Goal: Information Seeking & Learning: Find specific fact

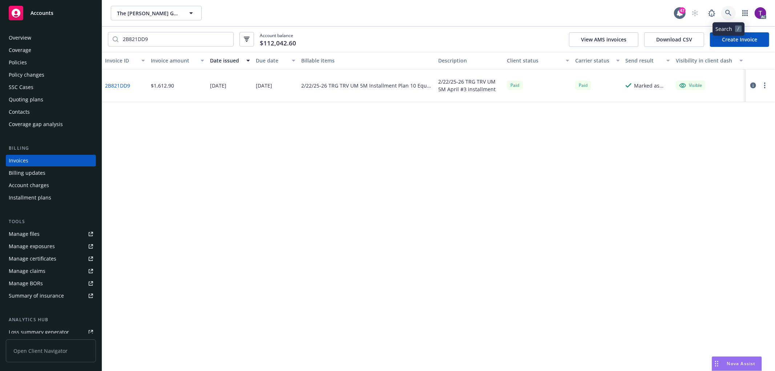
click at [728, 15] on icon at bounding box center [728, 13] width 7 height 7
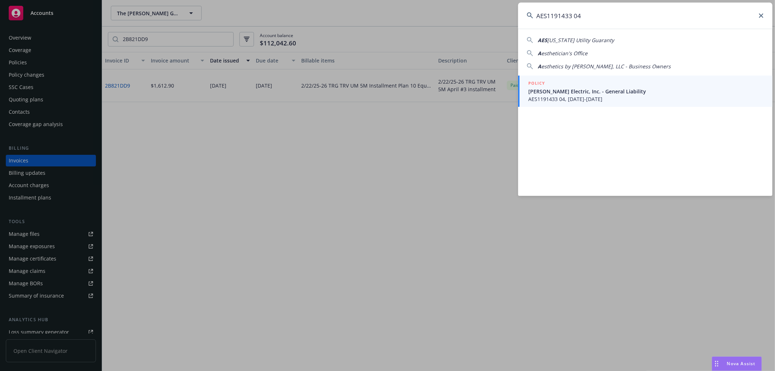
type input "AES1191433 04"
click at [565, 85] on div "POLICY" at bounding box center [645, 84] width 235 height 8
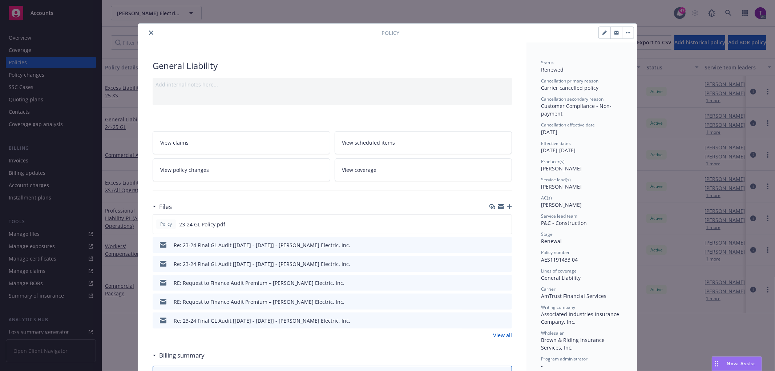
click at [147, 34] on button "close" at bounding box center [151, 32] width 9 height 9
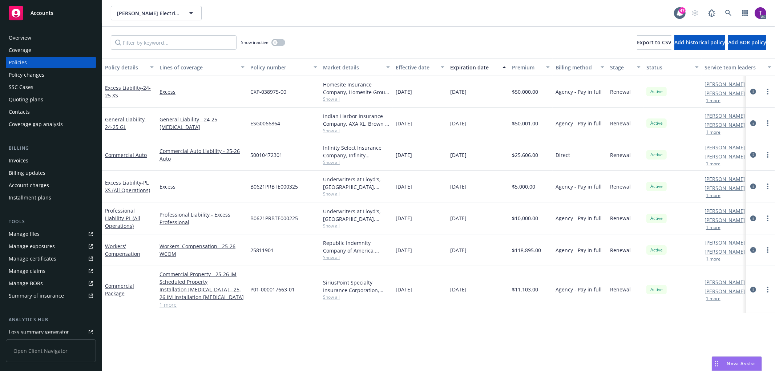
click at [24, 155] on div "Invoices" at bounding box center [19, 161] width 20 height 12
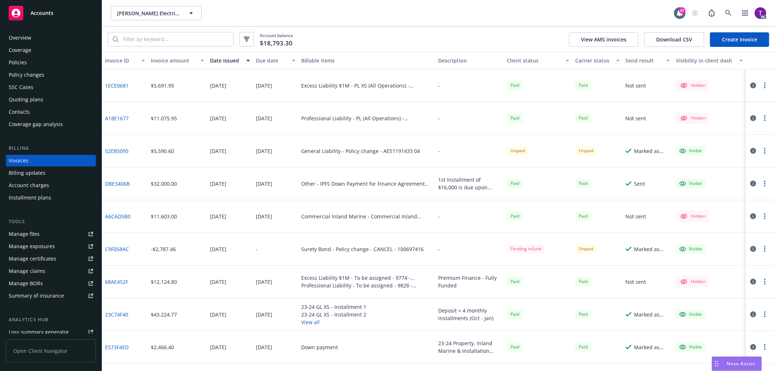
click at [202, 51] on div "Account balance $18,793.30 View AMS invoices Download CSV Create Invoice" at bounding box center [438, 39] width 673 height 25
click at [201, 41] on input "search" at bounding box center [175, 39] width 115 height 14
paste input "AES1191433 04"
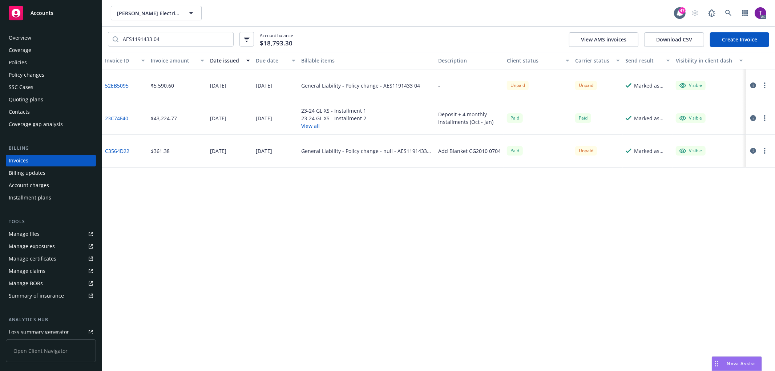
click at [106, 82] on link "52EB5095" at bounding box center [117, 86] width 24 height 8
drag, startPoint x: 166, startPoint y: 40, endPoint x: 111, endPoint y: 27, distance: 56.7
click at [111, 27] on div "AES1191433 04 Account balance $18,793.30 View AMS invoices Download CSV Create …" at bounding box center [438, 39] width 673 height 25
paste input "B0621PRBTE000325"
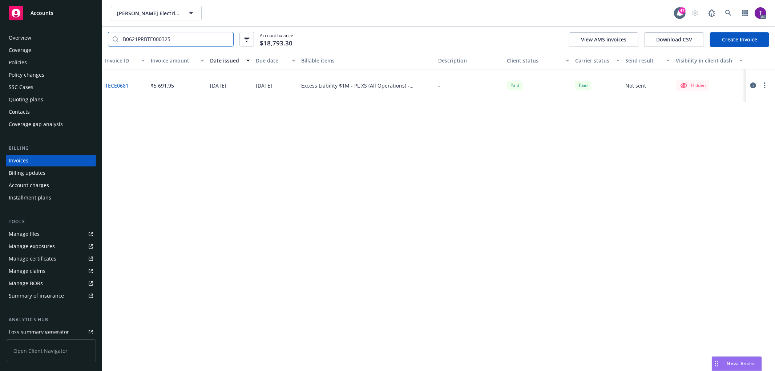
type input "B0621PRBTE000325"
click at [49, 229] on link "Manage files" at bounding box center [51, 234] width 90 height 12
click at [227, 40] on input "B0621PRBTE000325" at bounding box center [175, 39] width 115 height 14
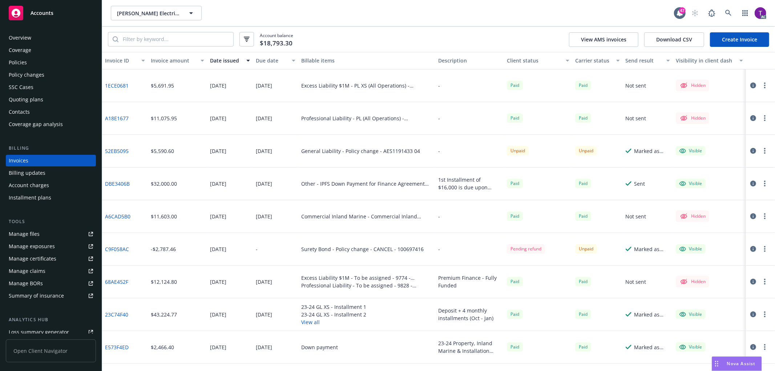
click at [522, 61] on div "Client status" at bounding box center [534, 61] width 55 height 8
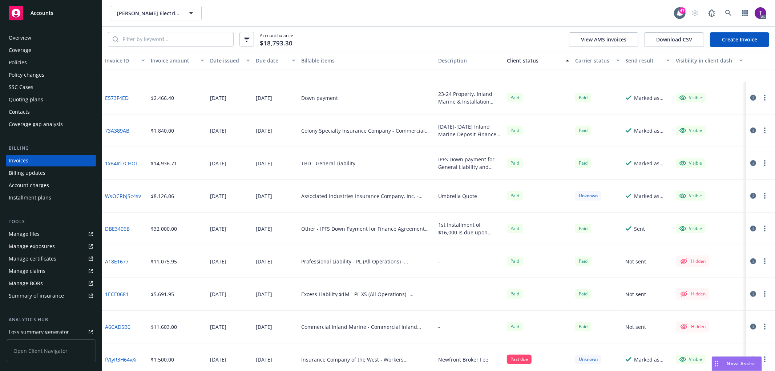
scroll to position [613, 0]
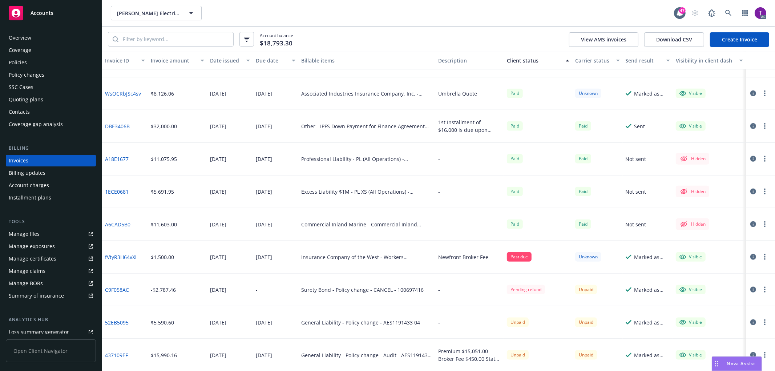
click at [110, 354] on link "437109EF" at bounding box center [116, 355] width 23 height 8
click at [750, 352] on icon "button" at bounding box center [753, 355] width 6 height 6
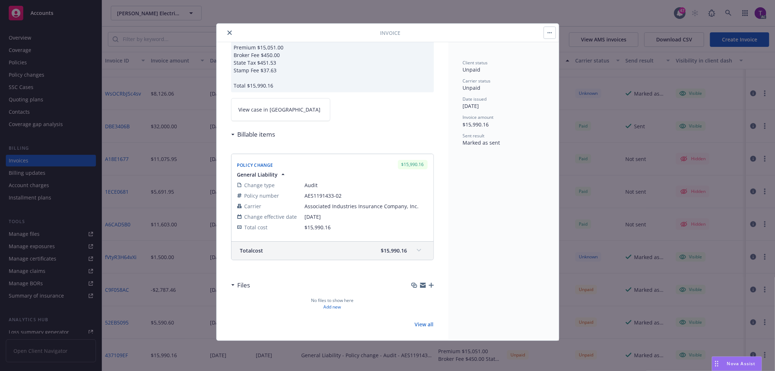
scroll to position [41, 0]
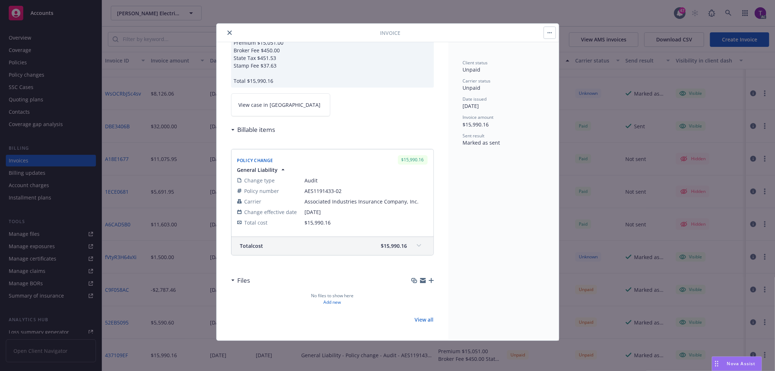
click at [249, 108] on span "View case in SSC" at bounding box center [280, 105] width 82 height 8
click at [231, 34] on icon "close" at bounding box center [229, 33] width 4 height 4
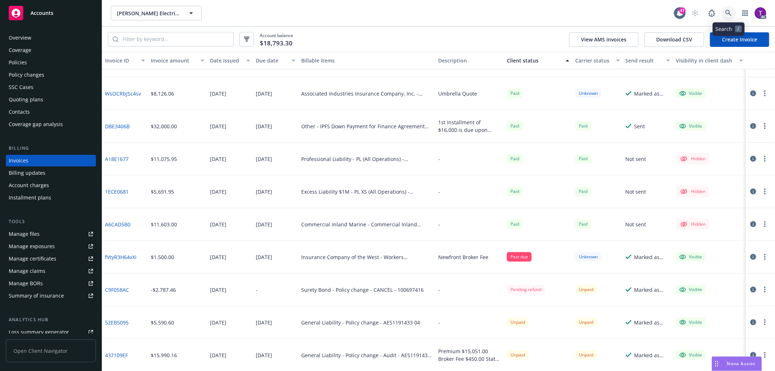
click at [732, 13] on link at bounding box center [728, 13] width 15 height 15
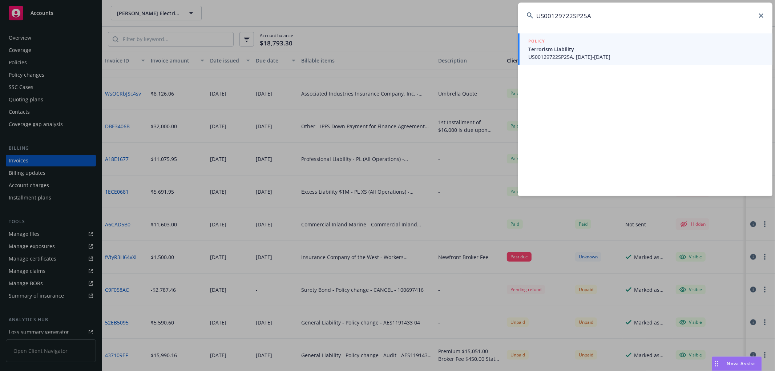
type input "US00129722SP25A"
click at [567, 46] on span "Terrorism Liability" at bounding box center [645, 49] width 235 height 8
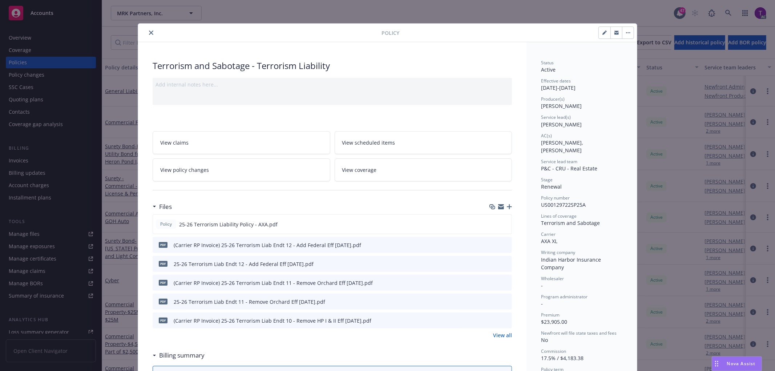
click at [149, 31] on icon "close" at bounding box center [151, 33] width 4 height 4
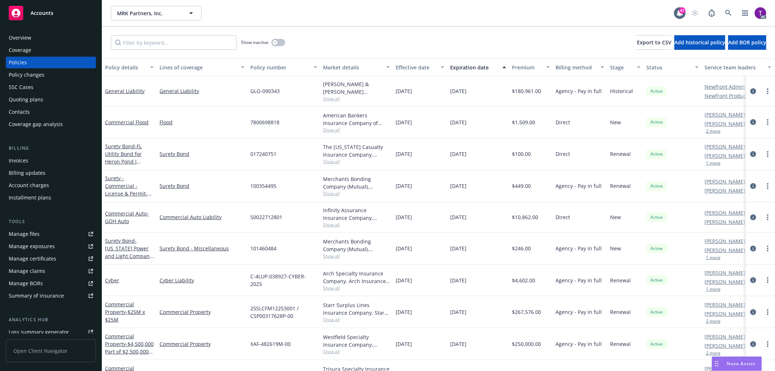
click at [20, 158] on div "Invoices" at bounding box center [19, 161] width 20 height 12
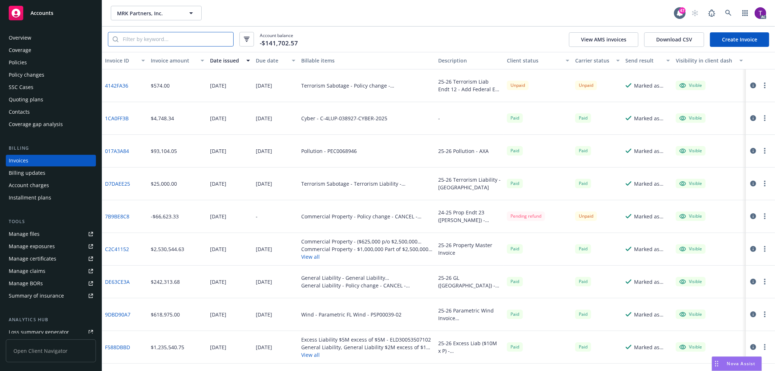
click at [165, 39] on input "search" at bounding box center [175, 39] width 115 height 14
paste input "US00129722SP25A"
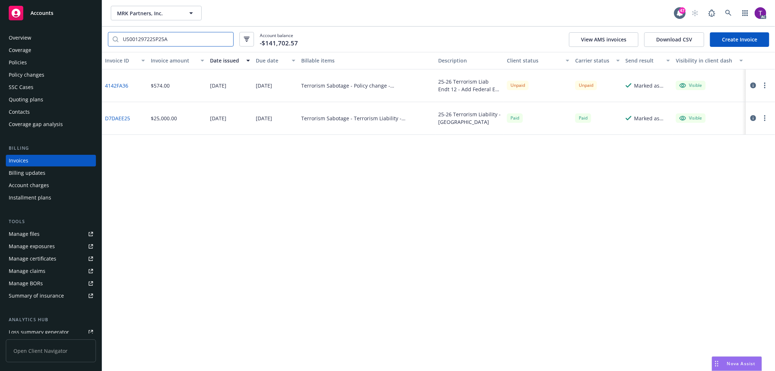
type input "US00129722SP25A"
drag, startPoint x: 132, startPoint y: 86, endPoint x: 106, endPoint y: 86, distance: 26.2
click at [106, 86] on div "4142FA36" at bounding box center [125, 85] width 46 height 33
copy link "4142FA36"
click at [122, 85] on link "4142FA36" at bounding box center [116, 86] width 23 height 8
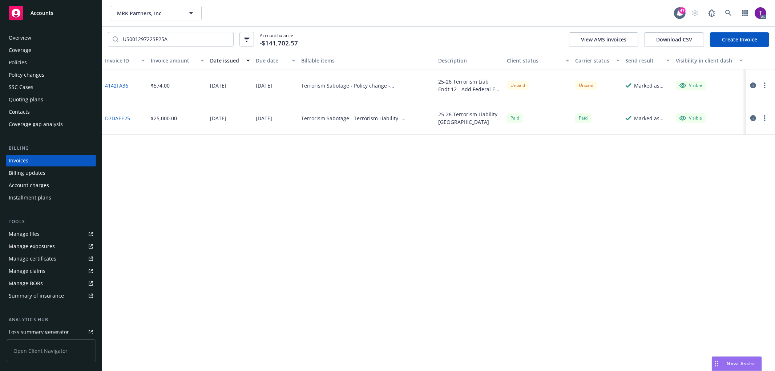
click at [756, 86] on icon "button" at bounding box center [753, 85] width 6 height 6
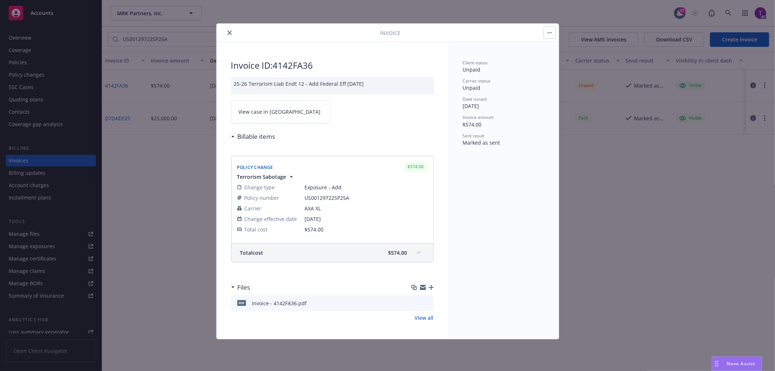
click at [239, 114] on span "View case in [GEOGRAPHIC_DATA]" at bounding box center [280, 112] width 82 height 8
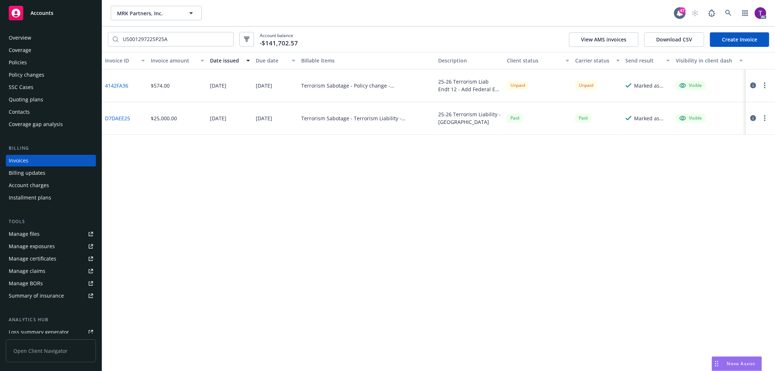
drag, startPoint x: 37, startPoint y: 66, endPoint x: 24, endPoint y: 62, distance: 13.4
click at [19, 61] on div "Policies" at bounding box center [18, 63] width 18 height 12
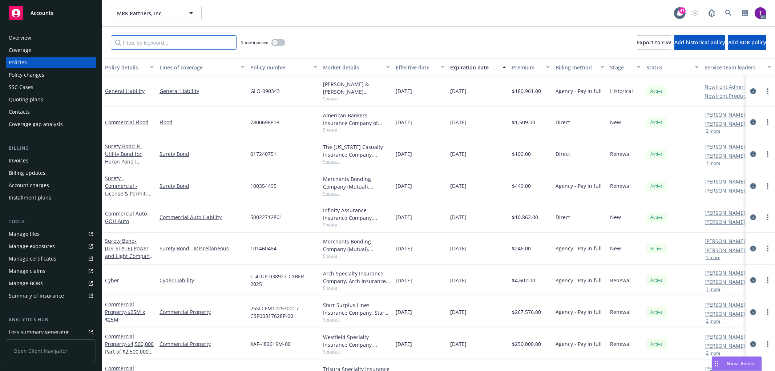
click at [160, 44] on input "Filter by keyword..." at bounding box center [174, 42] width 126 height 15
paste input "US00129722SP25A"
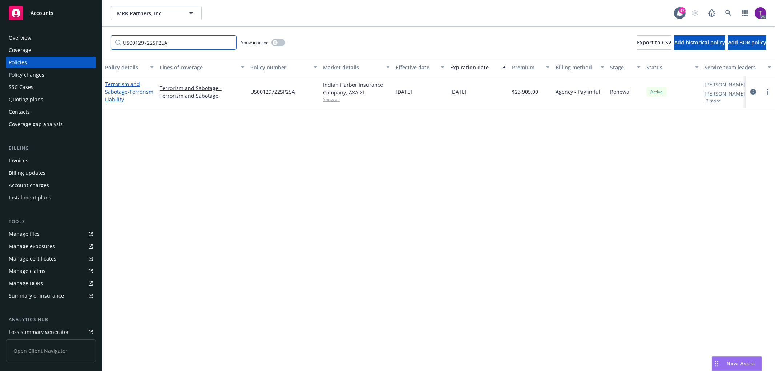
type input "US00129722SP25A"
click at [108, 93] on link "Terrorism and Sabotage - Terrorism Liability" at bounding box center [129, 92] width 48 height 22
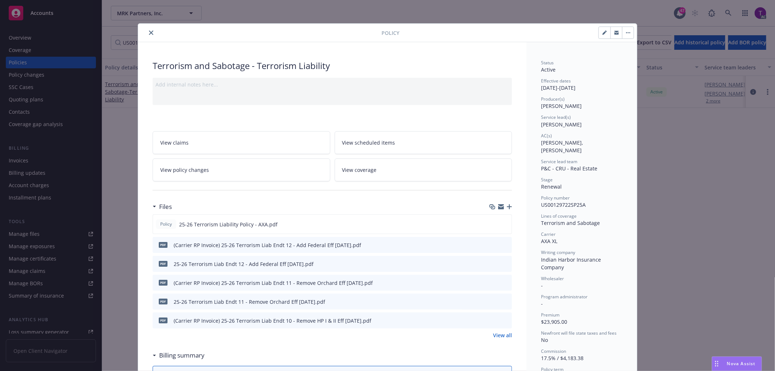
click at [502, 261] on icon "preview file" at bounding box center [505, 263] width 7 height 5
click at [502, 242] on icon "preview file" at bounding box center [505, 244] width 7 height 5
drag, startPoint x: 554, startPoint y: 234, endPoint x: 533, endPoint y: 233, distance: 21.1
copy span "AXA XL"
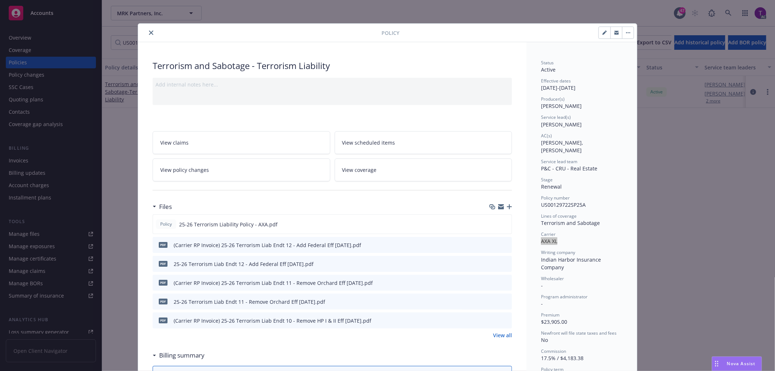
click at [147, 35] on button "close" at bounding box center [151, 32] width 9 height 9
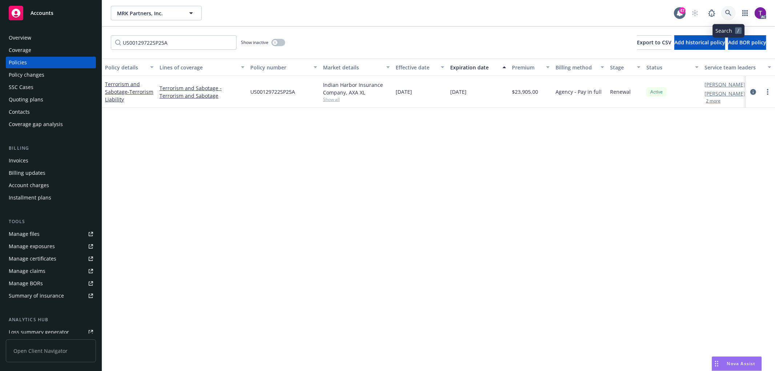
click at [722, 13] on link at bounding box center [728, 13] width 15 height 15
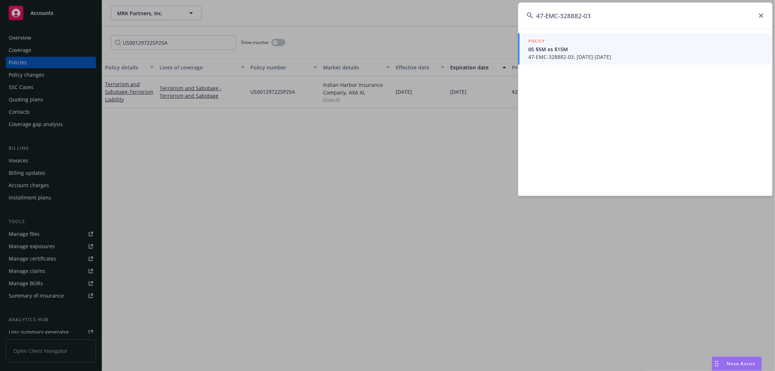
type input "47-EMC-328882-03"
click at [557, 57] on span "47-EMC-328882-03, 06/01/2025-06/01/2026" at bounding box center [645, 57] width 235 height 8
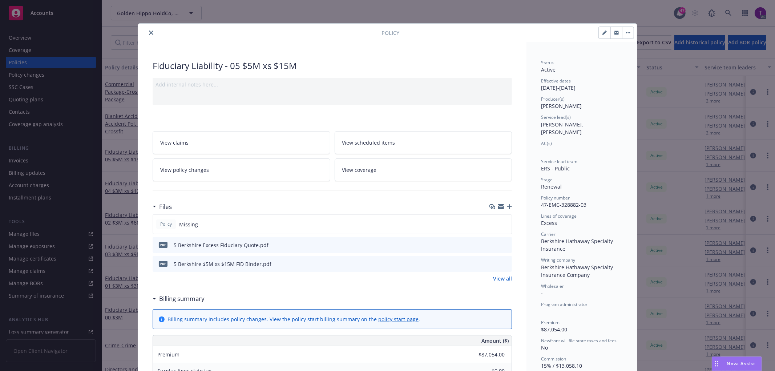
click at [149, 32] on icon "close" at bounding box center [151, 33] width 4 height 4
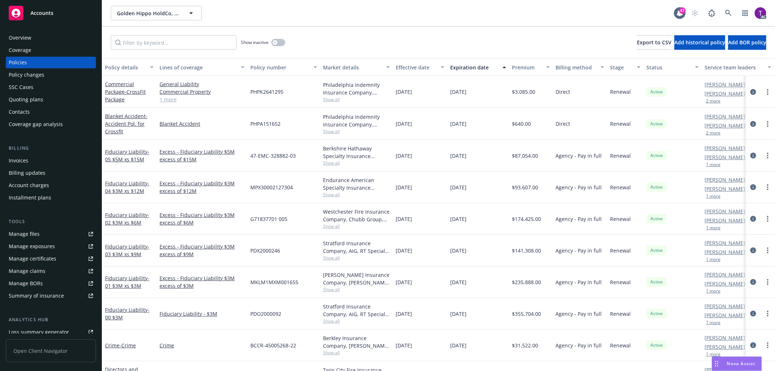
click at [35, 38] on div "Overview" at bounding box center [51, 38] width 84 height 12
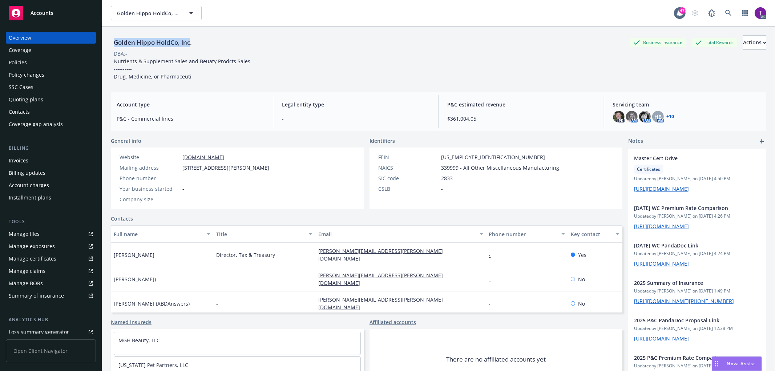
drag, startPoint x: 188, startPoint y: 41, endPoint x: 109, endPoint y: 40, distance: 79.2
click at [109, 40] on div "Golden Hippo HoldCo, Inc. Business Insurance Total Rewards Actions DBA: - Nutri…" at bounding box center [438, 212] width 673 height 371
copy div "Golden Hippo HoldCo, Inc"
click at [40, 158] on div "Invoices" at bounding box center [51, 161] width 84 height 12
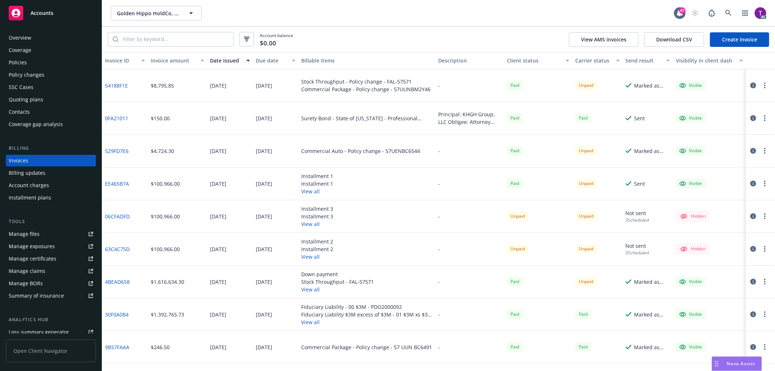
click at [167, 63] on div "Invoice amount" at bounding box center [173, 61] width 45 height 8
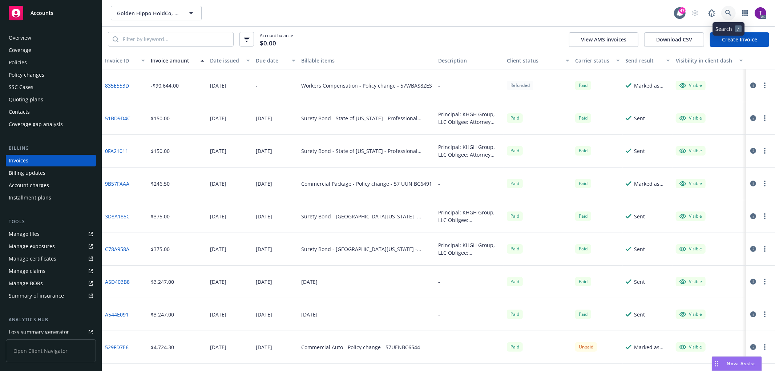
click at [726, 10] on icon at bounding box center [728, 13] width 6 height 6
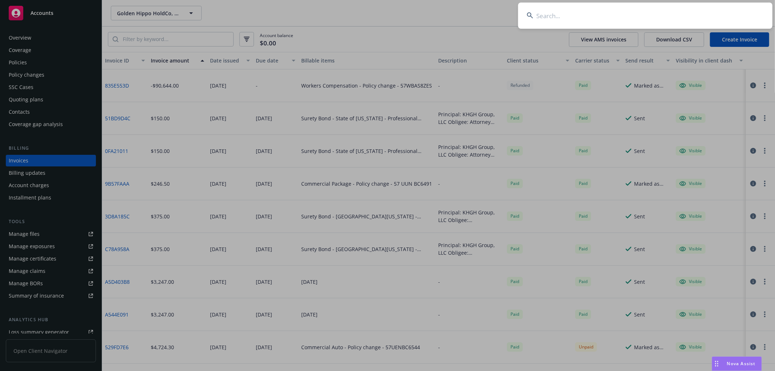
type input "47-EMC-334515-02"
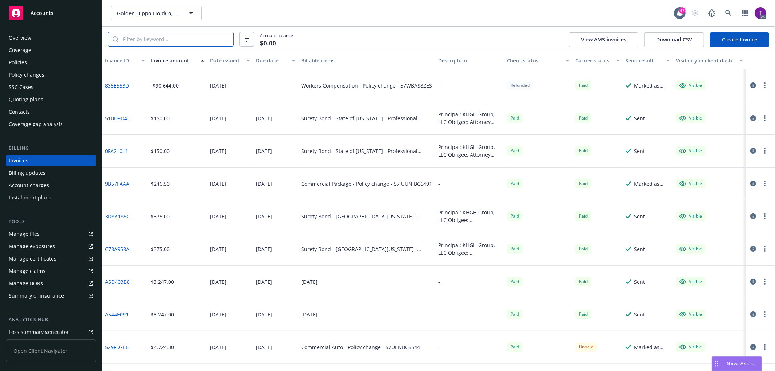
click at [185, 39] on input "search" at bounding box center [175, 39] width 115 height 14
click at [729, 13] on icon at bounding box center [728, 13] width 6 height 6
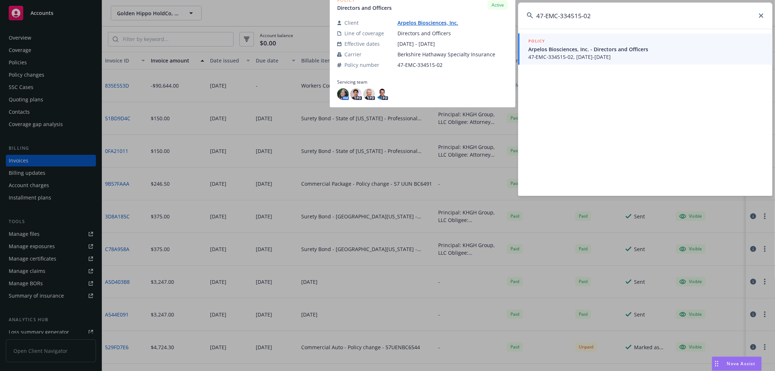
type input "47-EMC-334515-02"
click at [578, 59] on span "47‐EMC‐334515‐02, 04/16/2025-04/16/2026" at bounding box center [645, 57] width 235 height 8
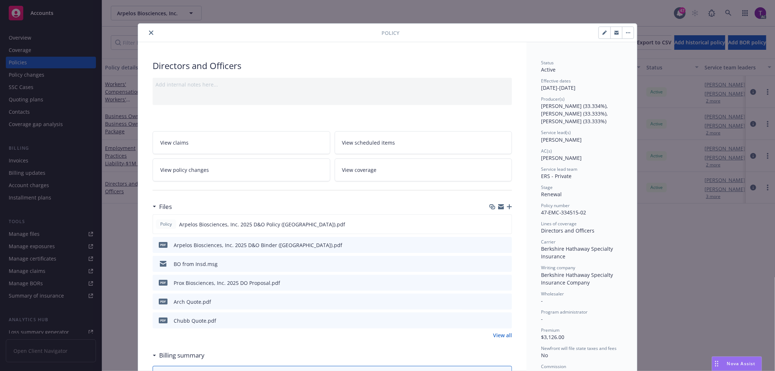
click at [149, 31] on icon "close" at bounding box center [151, 33] width 4 height 4
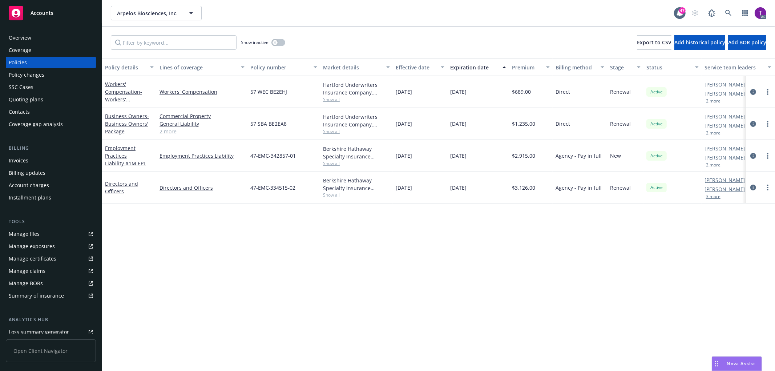
click at [45, 163] on div "Invoices" at bounding box center [51, 161] width 84 height 12
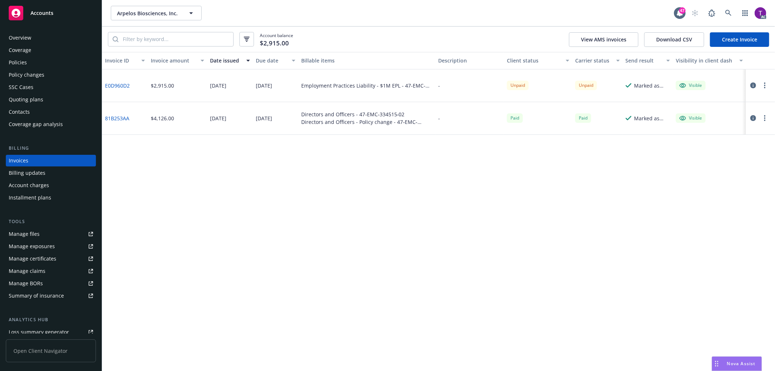
click at [118, 86] on link "E0D960D2" at bounding box center [117, 86] width 25 height 8
click at [34, 42] on div "Overview" at bounding box center [51, 38] width 84 height 12
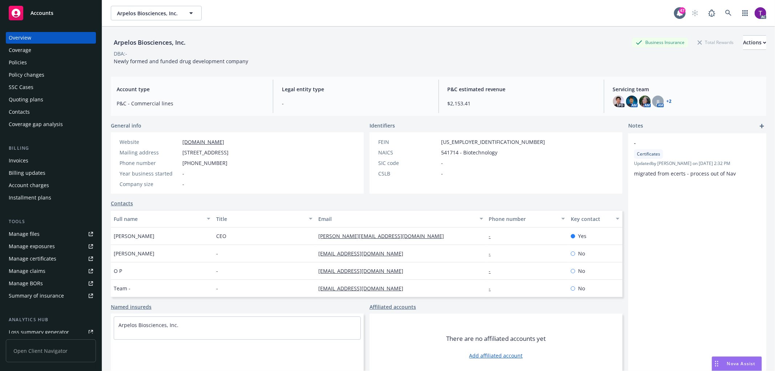
click at [16, 160] on div "Invoices" at bounding box center [19, 161] width 20 height 12
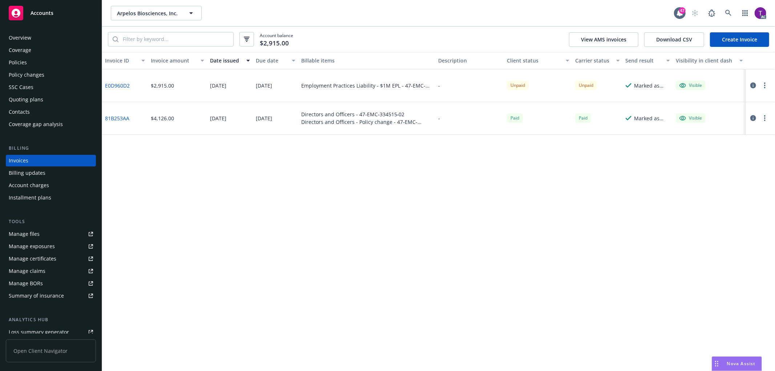
drag, startPoint x: 727, startPoint y: 11, endPoint x: 560, endPoint y: 136, distance: 208.6
click at [532, 206] on div "Invoice ID Invoice amount Date issued Due date Billable items Description Clien…" at bounding box center [438, 211] width 673 height 319
click at [727, 17] on link at bounding box center [728, 13] width 15 height 15
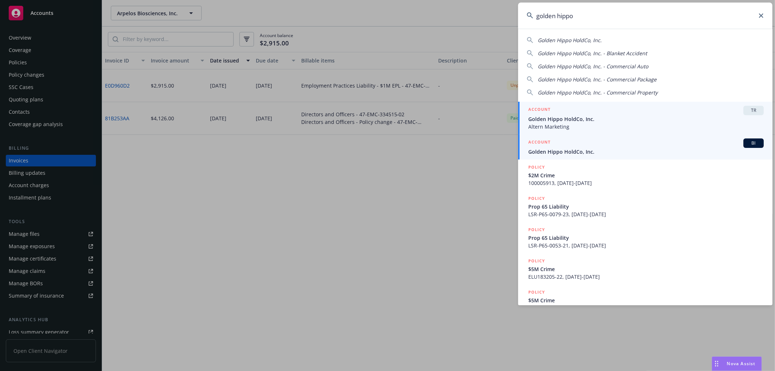
type input "golden hippo"
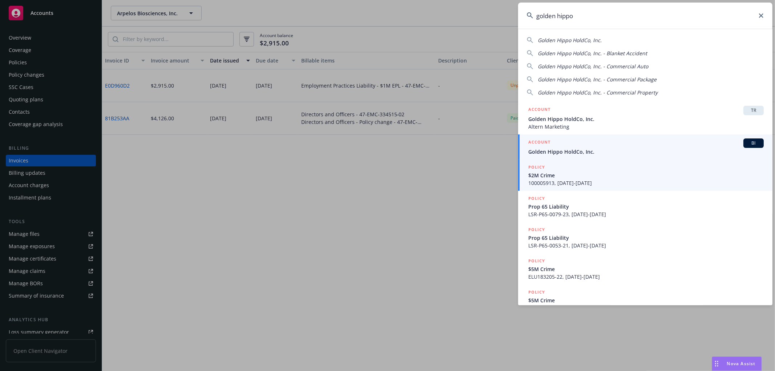
click at [574, 147] on div "ACCOUNT BI" at bounding box center [645, 142] width 235 height 9
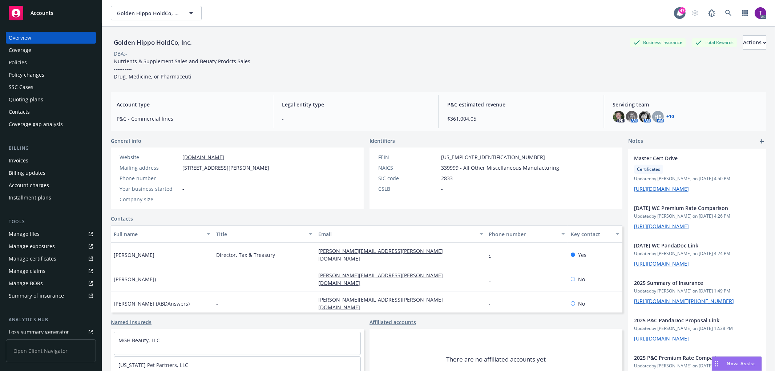
click at [51, 161] on div "Invoices" at bounding box center [51, 161] width 84 height 12
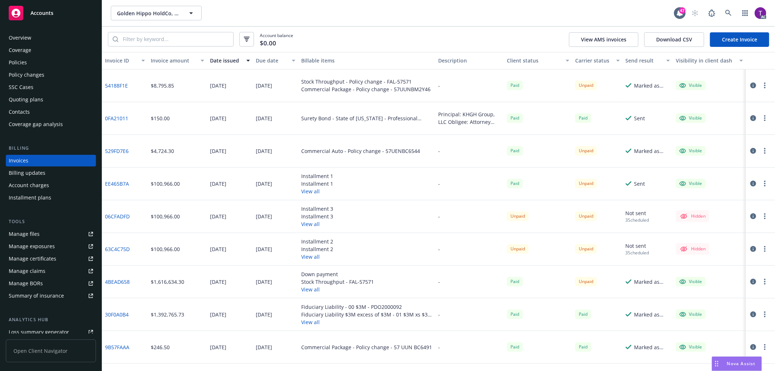
click at [163, 57] on div "Invoice amount" at bounding box center [173, 61] width 45 height 8
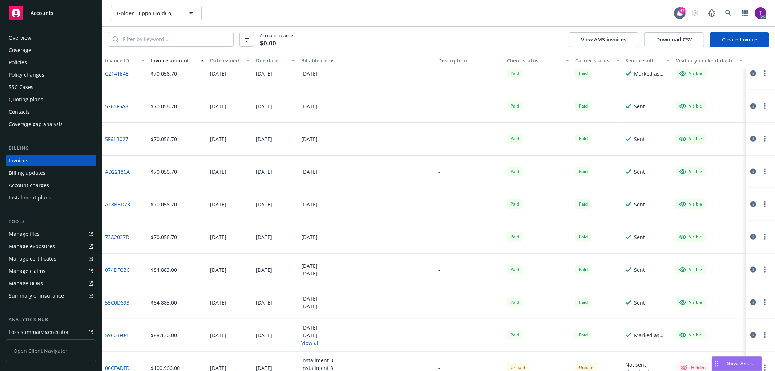
scroll to position [746, 0]
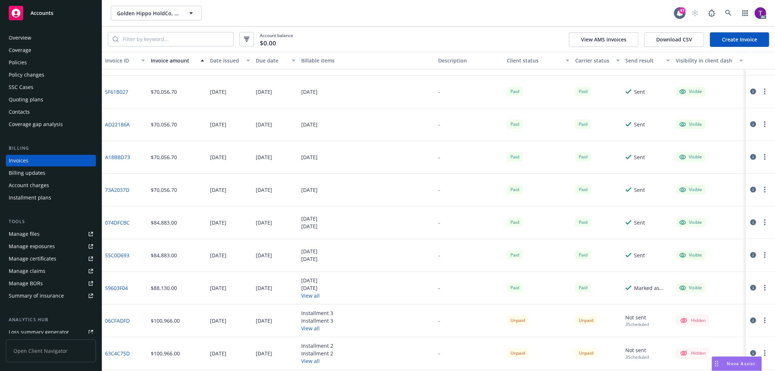
click at [205, 46] on div at bounding box center [171, 39] width 126 height 15
click at [202, 40] on input "search" at bounding box center [175, 39] width 115 height 14
paste input "47-EMC-328882-02"
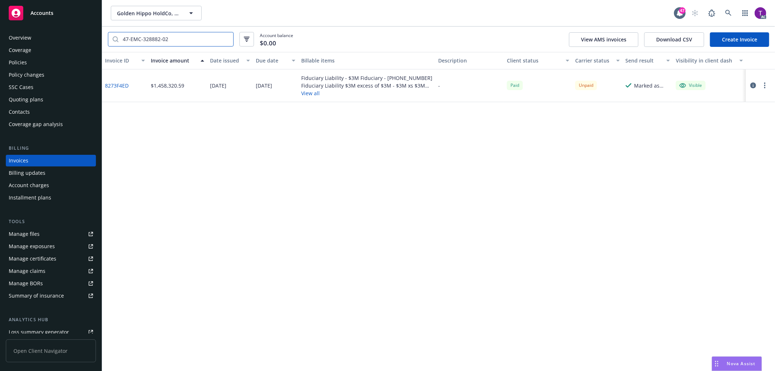
scroll to position [0, 0]
type input "47-EMC-328882-02"
click at [120, 85] on link "8273F4ED" at bounding box center [117, 86] width 24 height 8
click at [725, 13] on icon at bounding box center [728, 13] width 7 height 7
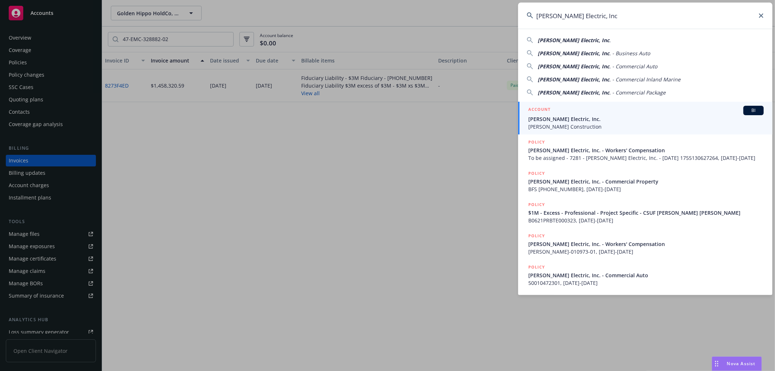
type input "RBT Electric, Inc"
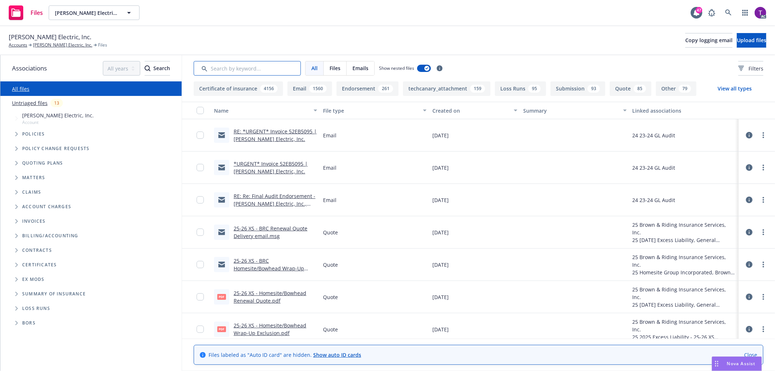
click at [278, 70] on input "Search by keyword..." at bounding box center [247, 68] width 107 height 15
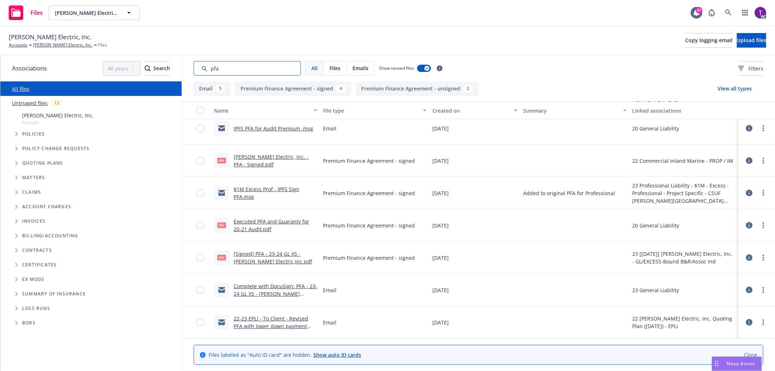
scroll to position [135, 0]
type input "pfa"
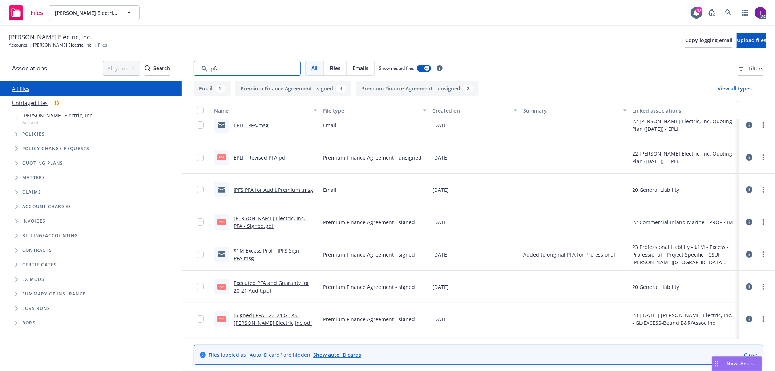
scroll to position [0, 0]
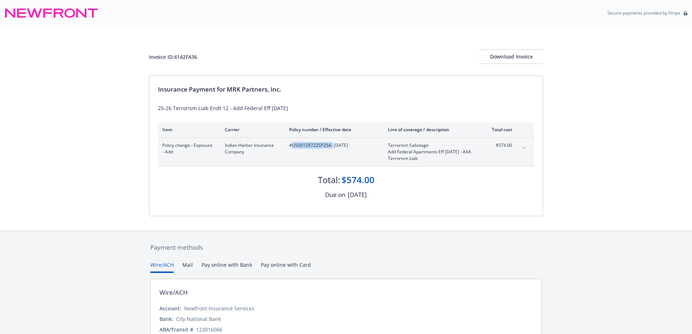
drag, startPoint x: 332, startPoint y: 147, endPoint x: 294, endPoint y: 147, distance: 38.2
click at [294, 147] on span "#US00129722SP25A - [DATE]" at bounding box center [332, 145] width 87 height 7
copy span "US00129722SP25A"
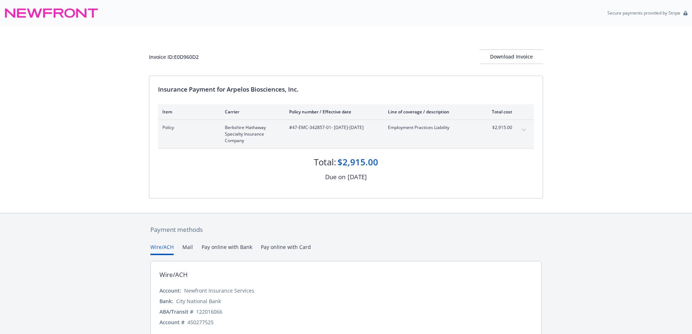
click at [110, 180] on div "Invoice ID: E0D960D2 Download Invoice Insurance Payment for Arpelos Biosciences…" at bounding box center [346, 119] width 692 height 187
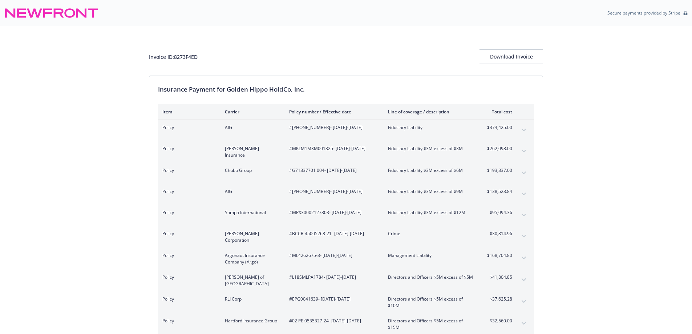
click at [41, 155] on div "Invoice ID: 8273F4ED Download Invoice Insurance Payment for Golden Hippo HoldCo…" at bounding box center [346, 233] width 692 height 415
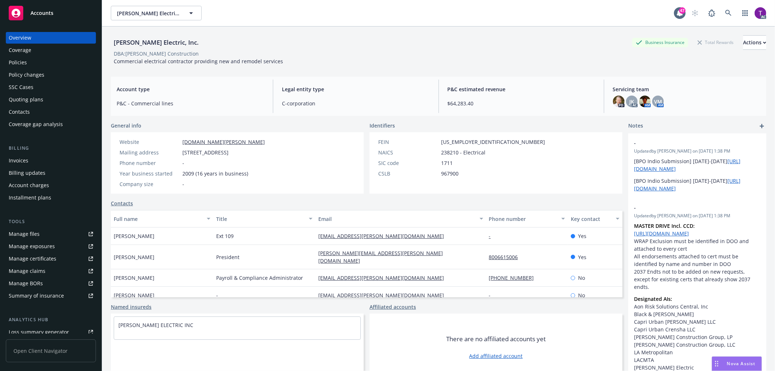
click at [22, 159] on div "Invoices" at bounding box center [19, 161] width 20 height 12
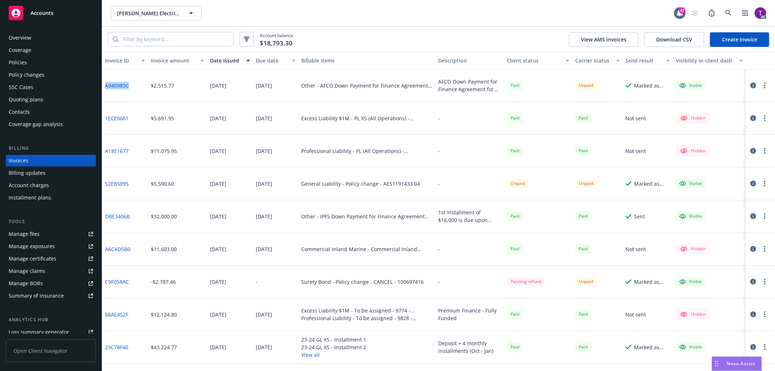
drag, startPoint x: 131, startPoint y: 88, endPoint x: 102, endPoint y: 86, distance: 28.7
click at [102, 86] on div "A940983C" at bounding box center [125, 85] width 46 height 33
copy link "A940983C"
click at [120, 85] on link "A940983C" at bounding box center [117, 86] width 24 height 8
drag, startPoint x: 176, startPoint y: 84, endPoint x: 151, endPoint y: 87, distance: 25.6
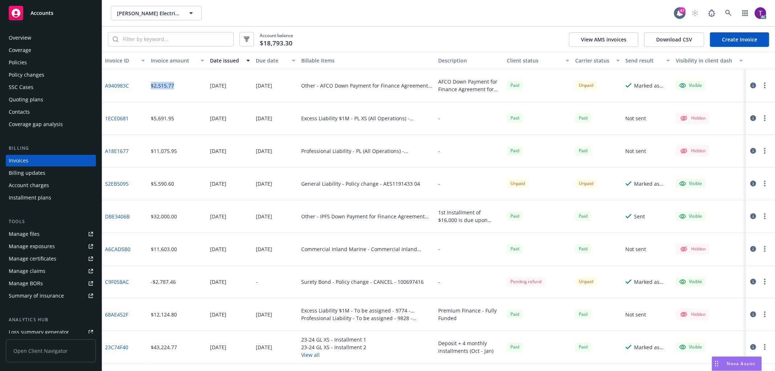
click at [151, 87] on div "$2,515.77" at bounding box center [177, 85] width 59 height 33
copy div "$2,515.77"
click at [167, 85] on div "$2,515.77" at bounding box center [162, 86] width 23 height 8
drag, startPoint x: 175, startPoint y: 85, endPoint x: 153, endPoint y: 86, distance: 22.2
click at [153, 86] on div "$2,515.77" at bounding box center [177, 85] width 59 height 33
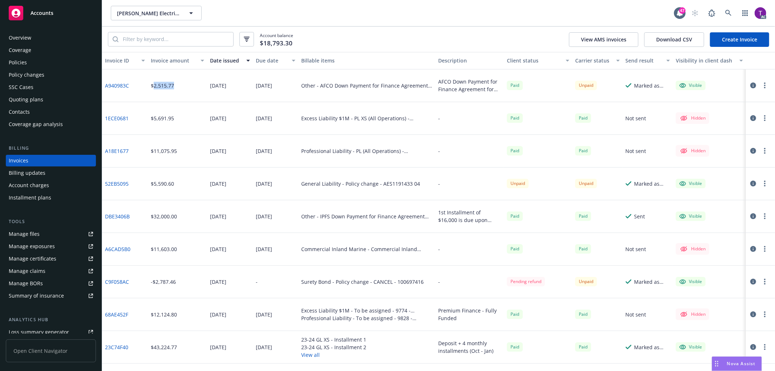
copy div "2,515.77"
click at [750, 85] on icon "button" at bounding box center [753, 85] width 6 height 6
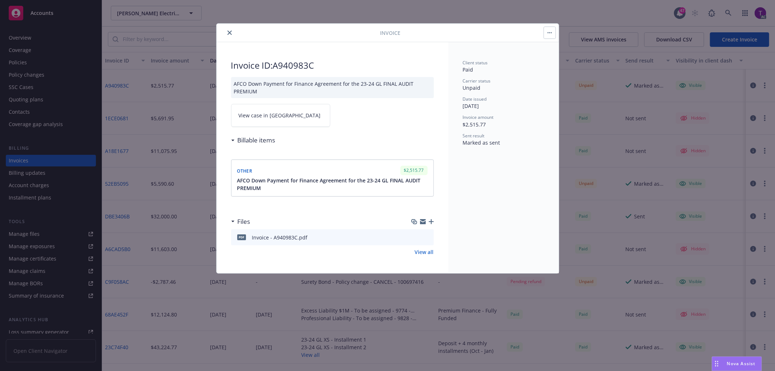
click at [241, 113] on span "View case in SSC" at bounding box center [280, 116] width 82 height 8
click at [230, 34] on icon "close" at bounding box center [229, 33] width 4 height 4
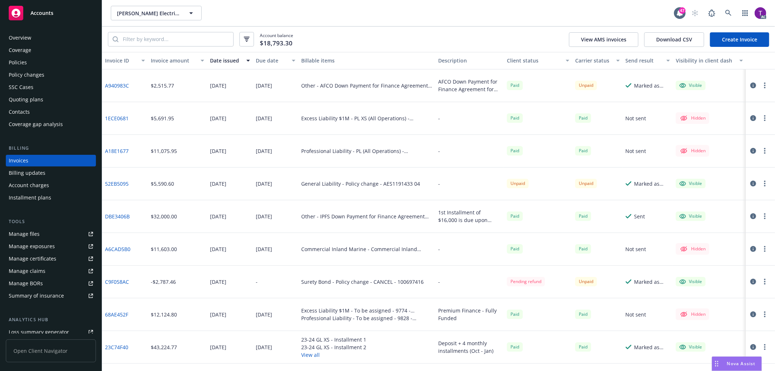
click at [56, 35] on div "Overview" at bounding box center [51, 38] width 84 height 12
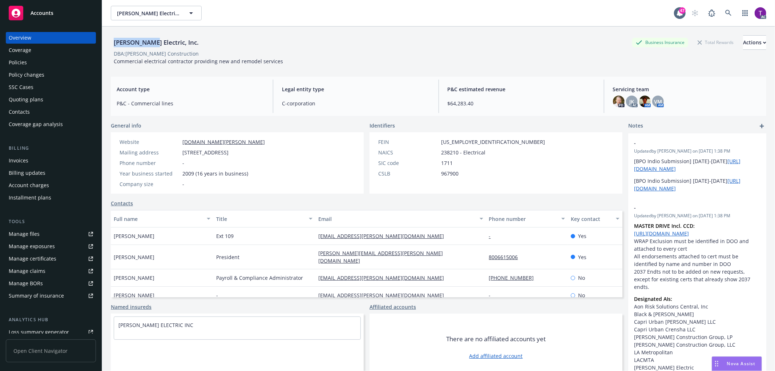
drag, startPoint x: 147, startPoint y: 41, endPoint x: 114, endPoint y: 41, distance: 33.4
click at [114, 41] on div "[PERSON_NAME] Electric, Inc." at bounding box center [156, 42] width 91 height 9
copy div "RBT Electric"
click at [39, 162] on div "Invoices" at bounding box center [51, 161] width 84 height 12
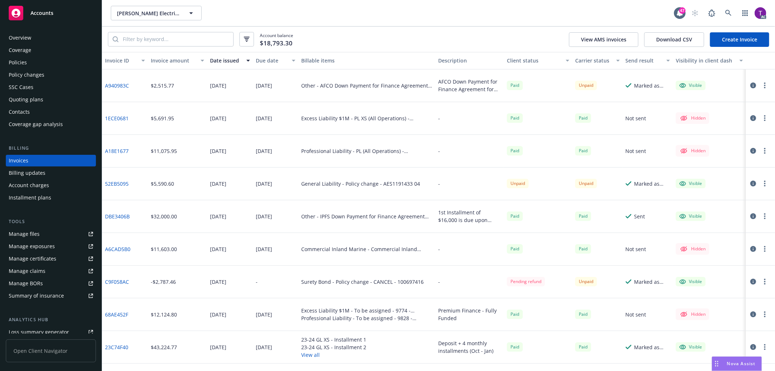
click at [750, 82] on icon "button" at bounding box center [753, 85] width 6 height 6
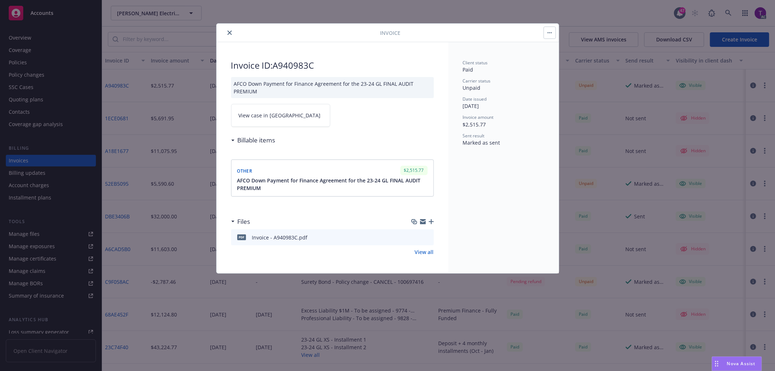
click at [258, 118] on span "View case in SSC" at bounding box center [280, 116] width 82 height 8
click at [227, 35] on button "close" at bounding box center [229, 32] width 9 height 9
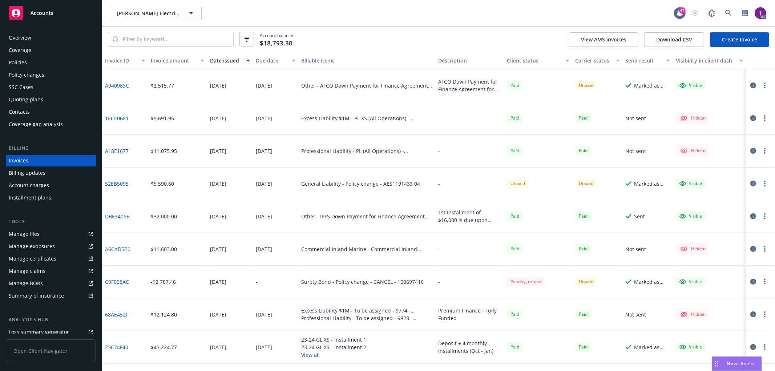
click at [124, 149] on link "A18E1677" at bounding box center [117, 151] width 24 height 8
drag, startPoint x: 135, startPoint y: 154, endPoint x: 104, endPoint y: 151, distance: 31.0
click at [104, 151] on div "A18E1677" at bounding box center [125, 151] width 46 height 33
copy link "A18E1677"
drag, startPoint x: 128, startPoint y: 121, endPoint x: 102, endPoint y: 119, distance: 26.3
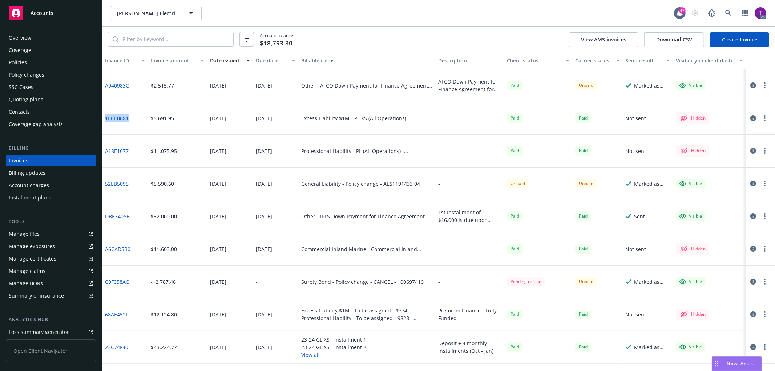
click at [102, 119] on div "1ECE0681" at bounding box center [125, 118] width 46 height 33
copy link "1ECE0681"
drag, startPoint x: 134, startPoint y: 187, endPoint x: 104, endPoint y: 187, distance: 30.2
click at [104, 187] on div "52EB5095" at bounding box center [125, 183] width 46 height 33
copy link "52EB5095"
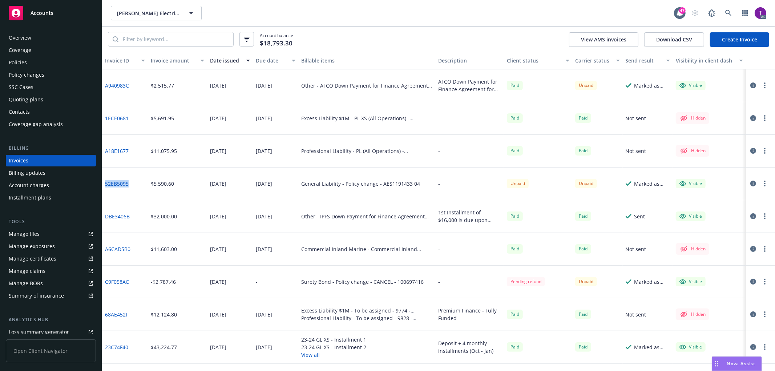
click at [111, 181] on link "52EB5095" at bounding box center [117, 184] width 24 height 8
click at [750, 183] on icon "button" at bounding box center [753, 184] width 6 height 6
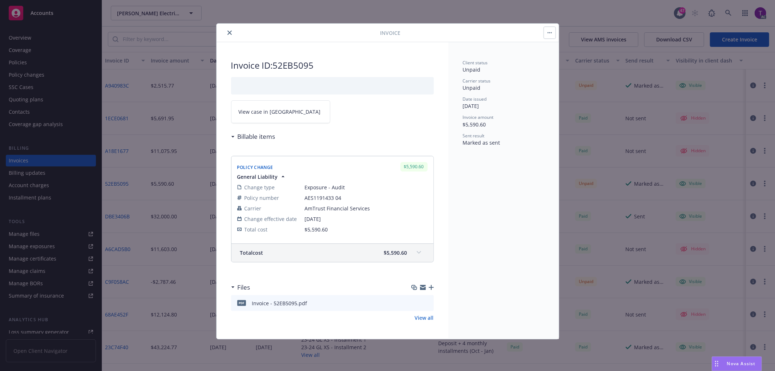
click at [261, 111] on span "View case in SSC" at bounding box center [280, 112] width 82 height 8
click at [230, 31] on icon "close" at bounding box center [229, 33] width 4 height 4
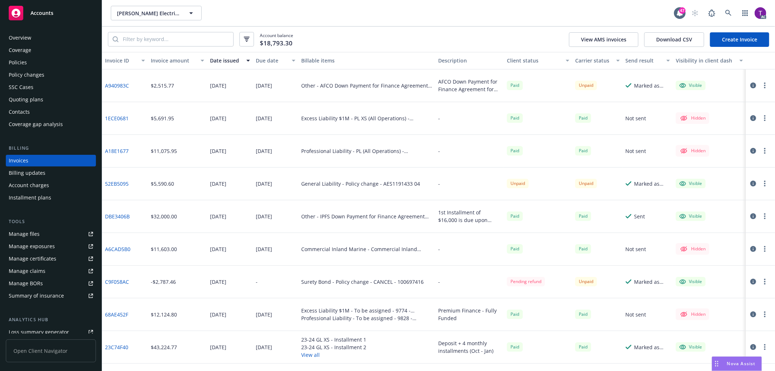
click at [36, 62] on div "Policies" at bounding box center [51, 63] width 84 height 12
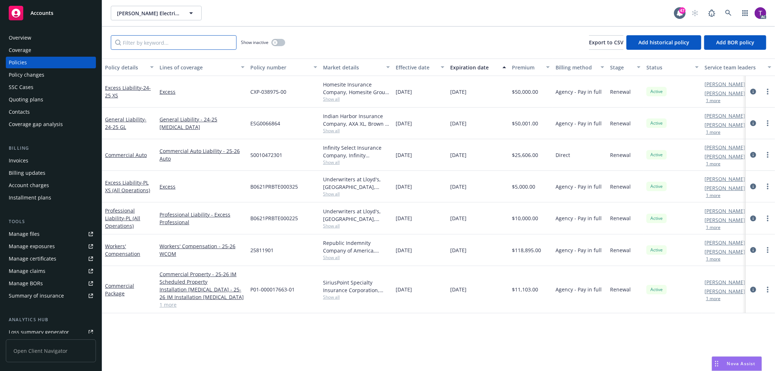
click at [142, 43] on input "Filter by keyword..." at bounding box center [174, 42] width 126 height 15
paste input "AES1191433 04"
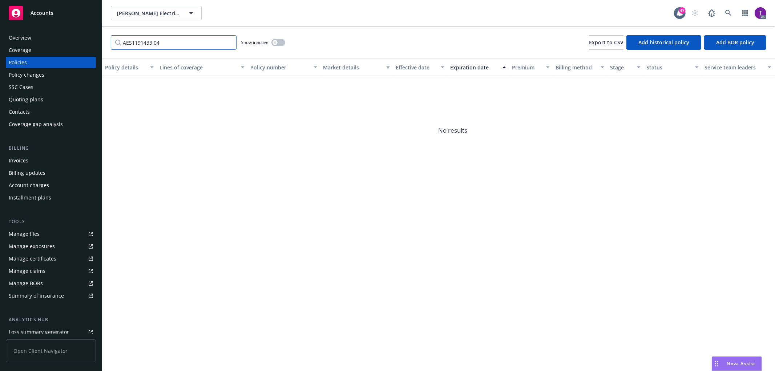
type input "AES1191433 04"
click at [725, 11] on icon at bounding box center [728, 13] width 7 height 7
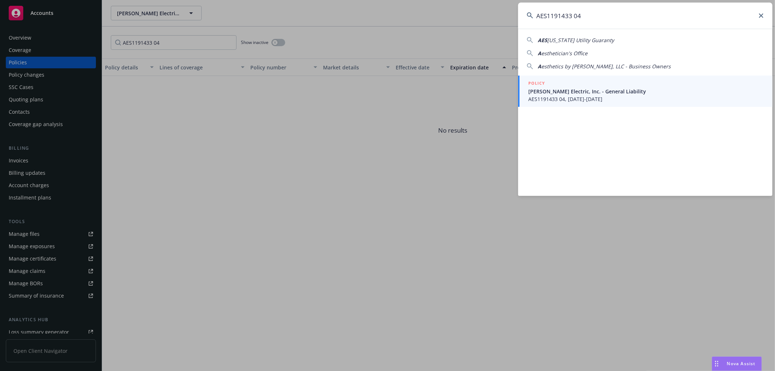
type input "AES1191433 04"
click at [565, 86] on div "POLICY" at bounding box center [645, 84] width 235 height 8
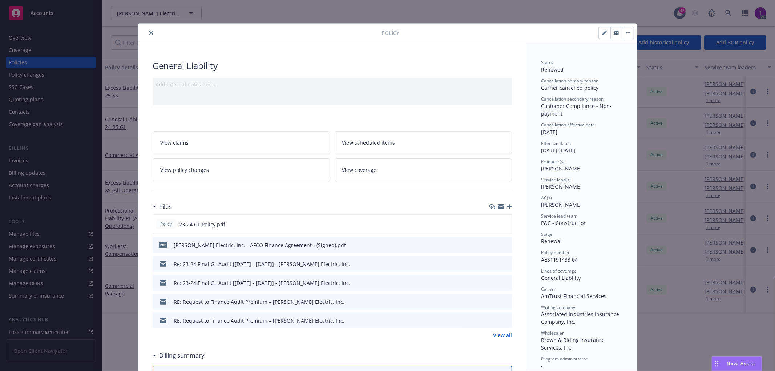
click at [504, 245] on icon "preview file" at bounding box center [505, 244] width 7 height 5
click at [493, 333] on link "View all" at bounding box center [502, 335] width 19 height 8
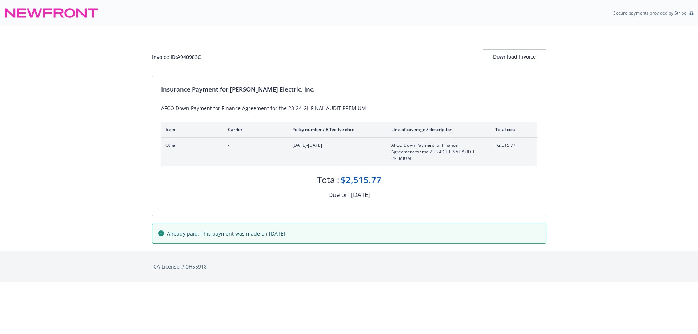
click at [304, 96] on div "Insurance Payment for [PERSON_NAME] Electric, Inc. AFCO Down Payment for Financ…" at bounding box center [348, 146] width 393 height 140
drag, startPoint x: 277, startPoint y: 87, endPoint x: 231, endPoint y: 85, distance: 46.2
click at [231, 85] on div "Insurance Payment for [PERSON_NAME] Electric, Inc." at bounding box center [349, 89] width 376 height 9
copy div "[PERSON_NAME] Electric, Inc"
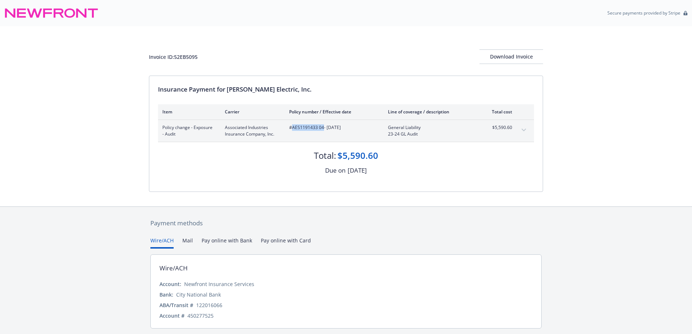
drag, startPoint x: 323, startPoint y: 129, endPoint x: 292, endPoint y: 127, distance: 31.0
click at [292, 127] on span "#AES1191433 04 - [DATE]" at bounding box center [332, 127] width 87 height 7
copy span "AES1191433 04"
drag, startPoint x: 382, startPoint y: 153, endPoint x: 343, endPoint y: 153, distance: 38.9
click at [343, 153] on div "Total: $5,590.60" at bounding box center [346, 152] width 376 height 20
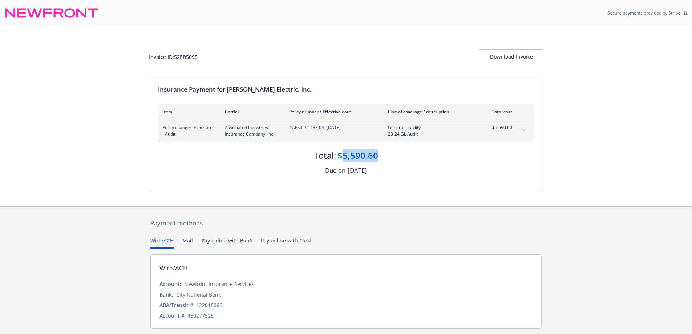
copy div "5,590.60"
click at [387, 153] on div "Total: $5,590.60" at bounding box center [346, 152] width 376 height 20
drag, startPoint x: 385, startPoint y: 154, endPoint x: 345, endPoint y: 156, distance: 40.0
click at [345, 156] on div "Total: $5,590.60" at bounding box center [346, 152] width 376 height 20
copy div "5,590.60"
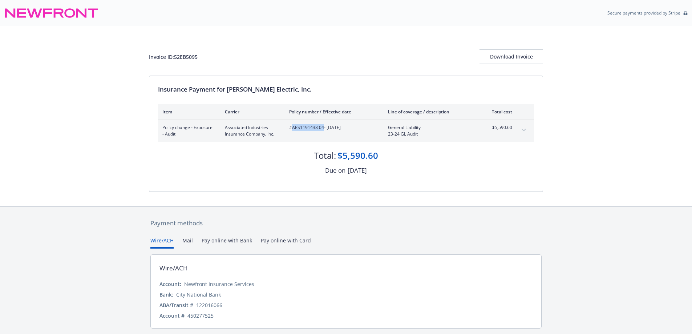
drag, startPoint x: 323, startPoint y: 130, endPoint x: 292, endPoint y: 132, distance: 30.3
click at [292, 132] on div "#AES1191433 04 - [DATE]" at bounding box center [332, 130] width 87 height 13
copy span "AES1191433 04"
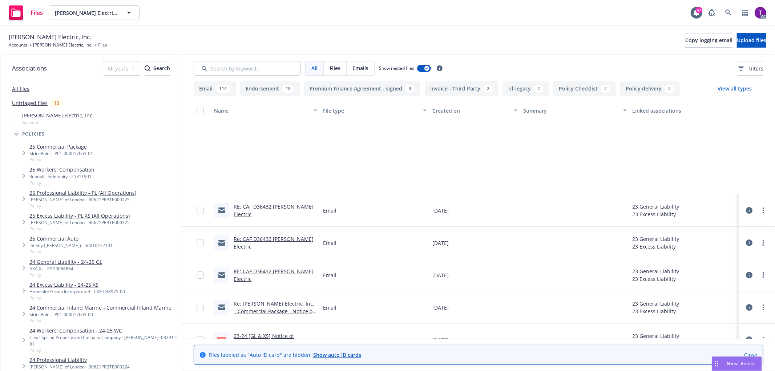
scroll to position [2257, 0]
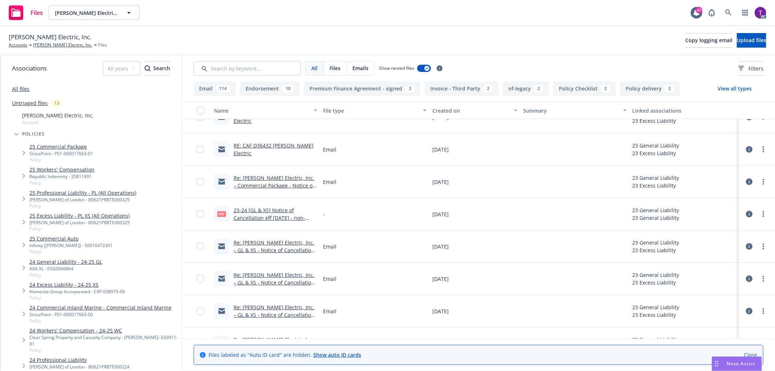
click at [283, 220] on link "23-24 [GL & XS] Notice of Cancellation eff [DATE] - non-payment of premium [IPF…" at bounding box center [272, 218] width 76 height 22
click at [52, 48] on link "[PERSON_NAME] Electric, Inc." at bounding box center [62, 45] width 59 height 7
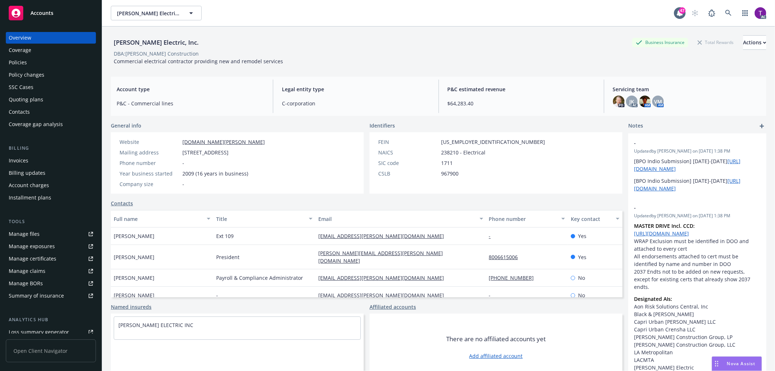
click at [14, 163] on div "Invoices" at bounding box center [19, 161] width 20 height 12
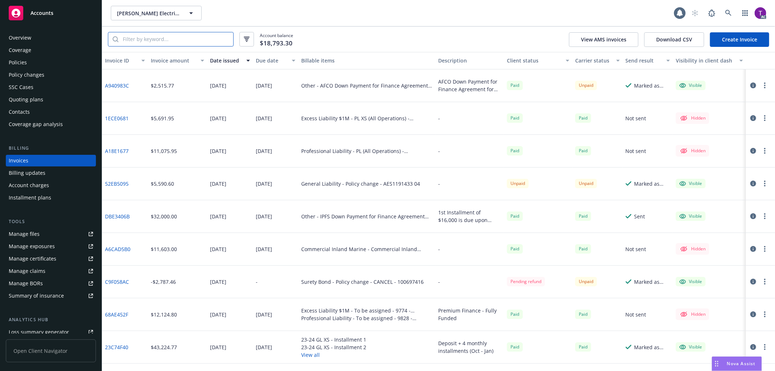
click at [171, 41] on input "search" at bounding box center [175, 39] width 115 height 14
paste input "AES1191433 04"
type input "AES1191433 04"
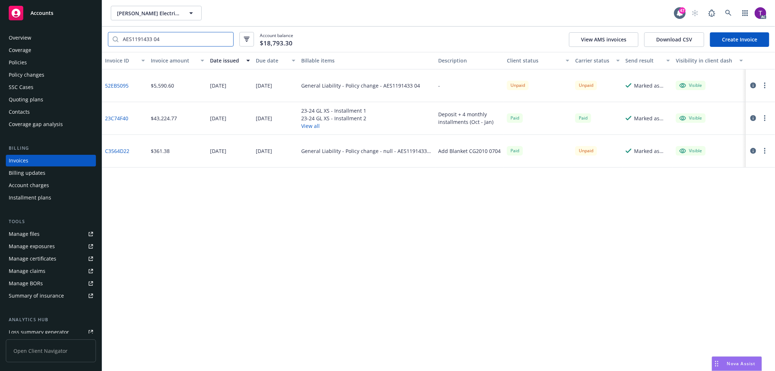
click at [226, 39] on input "AES1191433 04" at bounding box center [175, 39] width 115 height 14
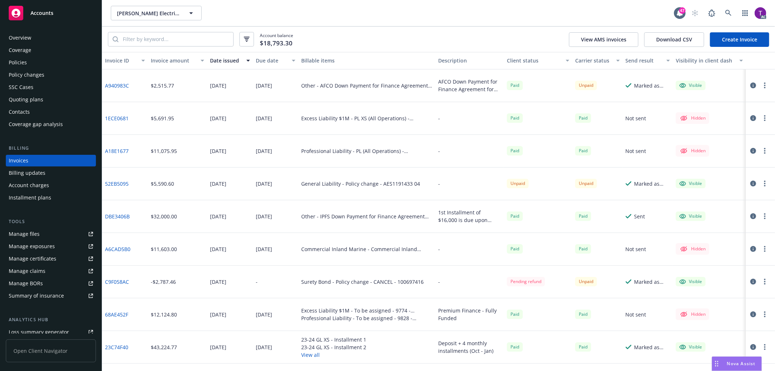
click at [113, 84] on link "A940983C" at bounding box center [117, 86] width 24 height 8
click at [118, 183] on link "52EB5095" at bounding box center [117, 184] width 24 height 8
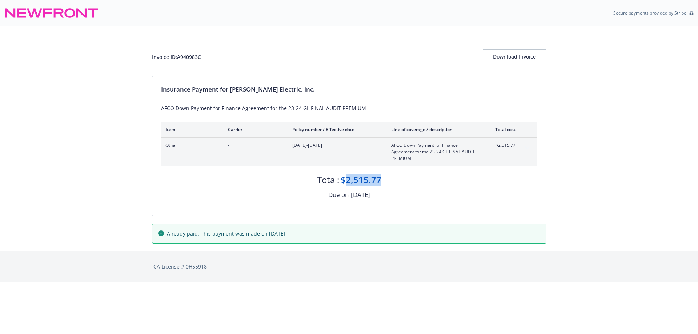
drag, startPoint x: 384, startPoint y: 178, endPoint x: 348, endPoint y: 177, distance: 36.3
click at [348, 177] on div "Total: $2,515.77" at bounding box center [349, 176] width 376 height 20
copy div "2,515.77"
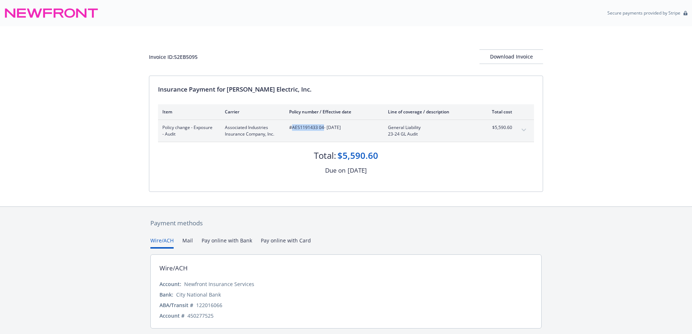
drag, startPoint x: 323, startPoint y: 129, endPoint x: 293, endPoint y: 129, distance: 30.2
click at [293, 129] on span "#AES1191433 04 - [DATE]" at bounding box center [332, 127] width 87 height 7
copy span "AES1191433 04"
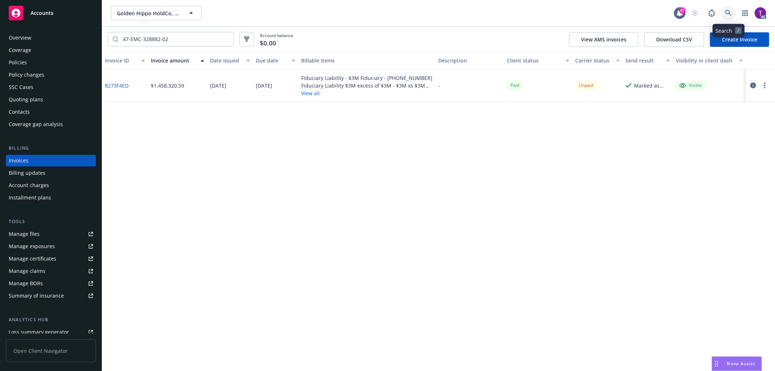
click at [729, 16] on icon at bounding box center [728, 13] width 7 height 7
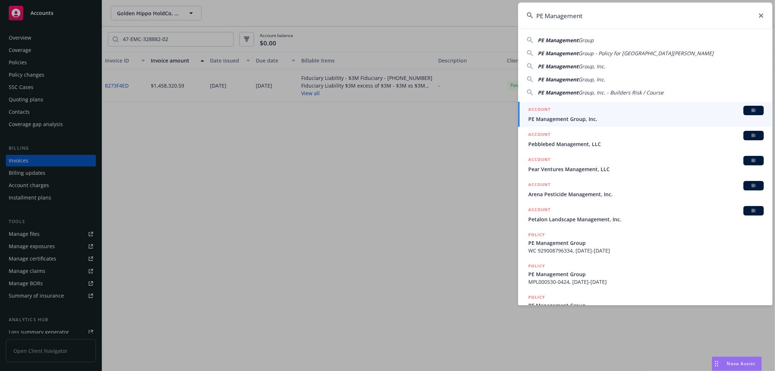
type input "PE Management"
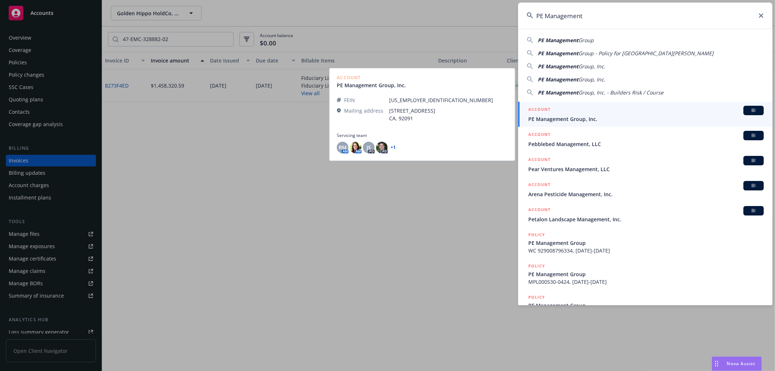
click at [564, 118] on span "PE Management Group, Inc." at bounding box center [645, 119] width 235 height 8
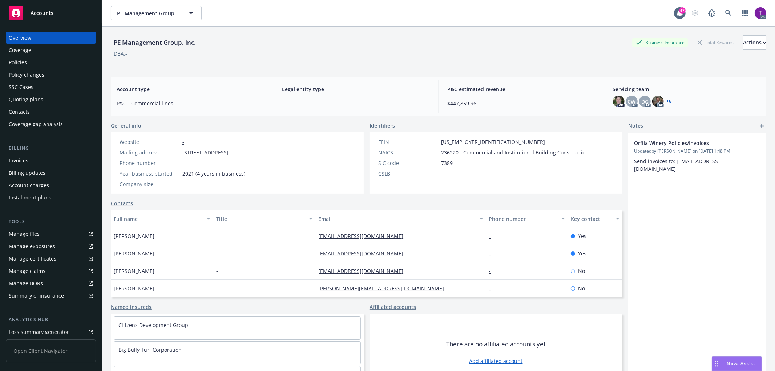
click at [16, 159] on div "Invoices" at bounding box center [19, 161] width 20 height 12
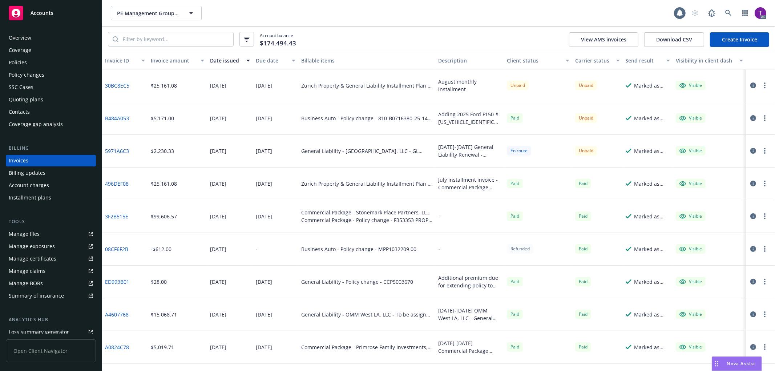
click at [158, 59] on div "Invoice amount" at bounding box center [173, 61] width 45 height 8
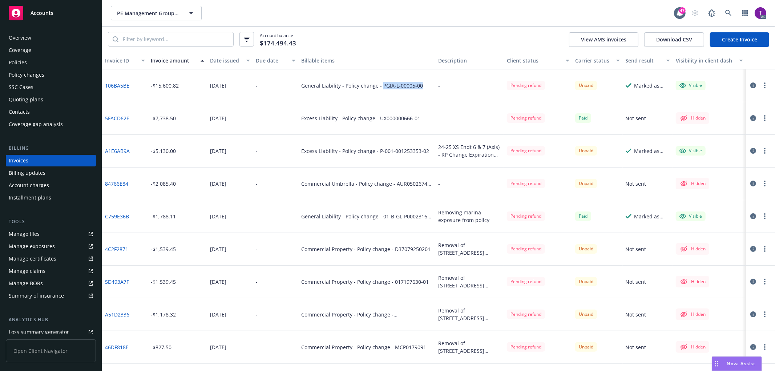
drag, startPoint x: 420, startPoint y: 89, endPoint x: 380, endPoint y: 92, distance: 40.8
click at [380, 92] on div "General Liability - Policy change - PGIA-L-00005-00" at bounding box center [366, 85] width 137 height 33
copy div "PGIA-L-00005-00"
drag, startPoint x: 424, startPoint y: 347, endPoint x: 392, endPoint y: 346, distance: 32.0
click at [392, 346] on div "Commercial Property - Policy change - MCP0179091" at bounding box center [366, 347] width 137 height 33
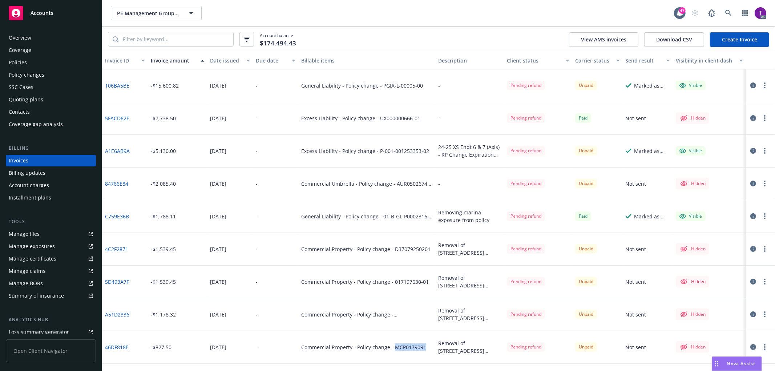
copy div "MCP0179091"
click at [150, 38] on input "search" at bounding box center [175, 39] width 115 height 14
paste input "017197630-01"
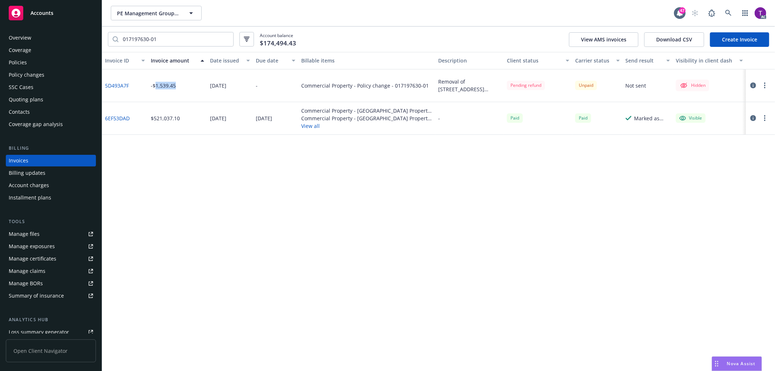
drag, startPoint x: 177, startPoint y: 84, endPoint x: 155, endPoint y: 87, distance: 22.4
click at [155, 87] on div "-$1,539.45" at bounding box center [177, 85] width 59 height 33
copy div "1,539.45"
drag, startPoint x: 128, startPoint y: 84, endPoint x: 105, endPoint y: 83, distance: 22.9
click at [105, 83] on div "5D493A7F" at bounding box center [125, 85] width 46 height 33
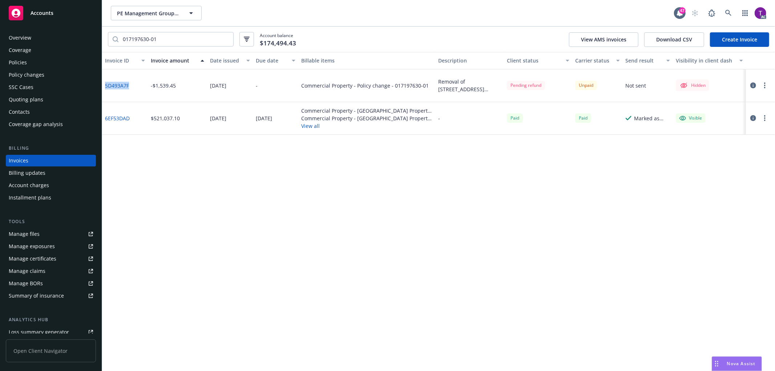
copy link "5D493A7F"
click at [752, 85] on icon "button" at bounding box center [753, 85] width 6 height 6
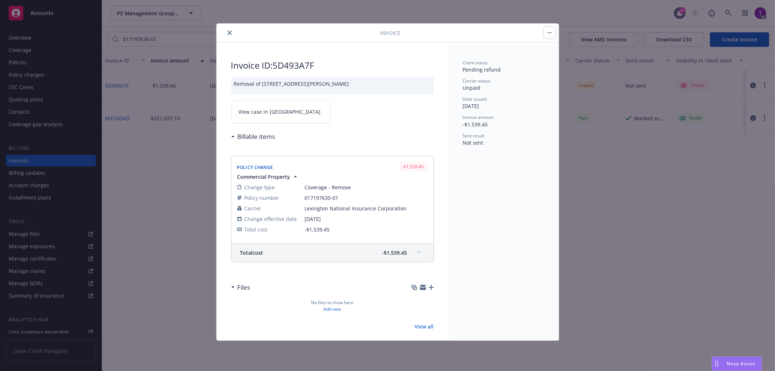
click at [265, 114] on span "View case in SSC" at bounding box center [280, 112] width 82 height 8
click at [226, 34] on button "close" at bounding box center [229, 32] width 9 height 9
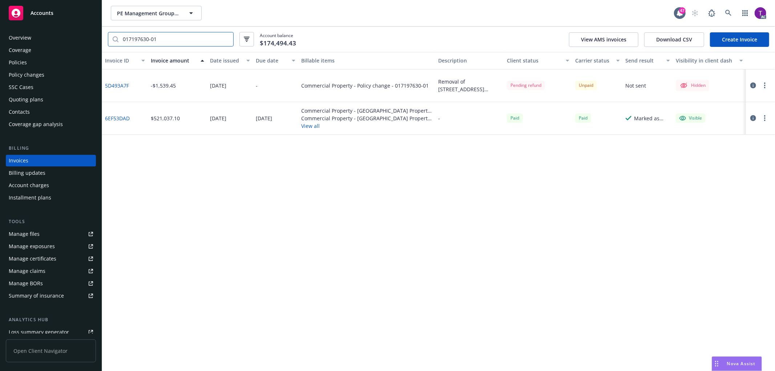
drag, startPoint x: 171, startPoint y: 40, endPoint x: 77, endPoint y: 25, distance: 95.0
click at [77, 25] on div "Accounts Overview Coverage Policies Policy changes SSC Cases Quoting plans Cont…" at bounding box center [387, 185] width 775 height 371
paste input "D370792502"
drag, startPoint x: 184, startPoint y: 88, endPoint x: 154, endPoint y: 86, distance: 30.2
click at [154, 86] on div "-$1,539.45" at bounding box center [177, 85] width 59 height 33
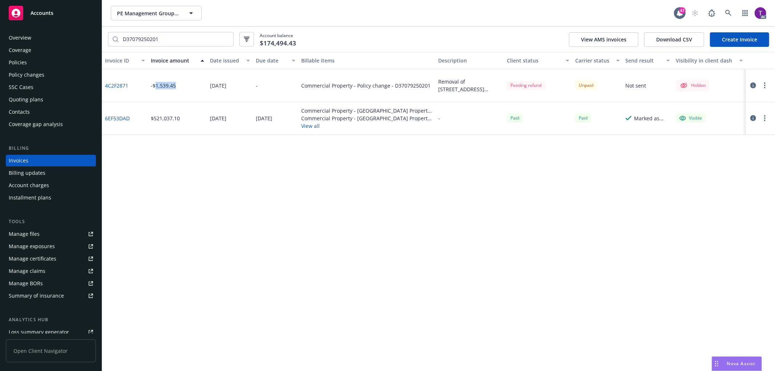
copy div "1,539.45"
drag, startPoint x: 133, startPoint y: 82, endPoint x: 106, endPoint y: 82, distance: 27.6
click at [106, 82] on div "4C2F2871" at bounding box center [125, 85] width 46 height 33
copy link "4C2F2871"
click at [756, 85] on icon "button" at bounding box center [753, 85] width 6 height 6
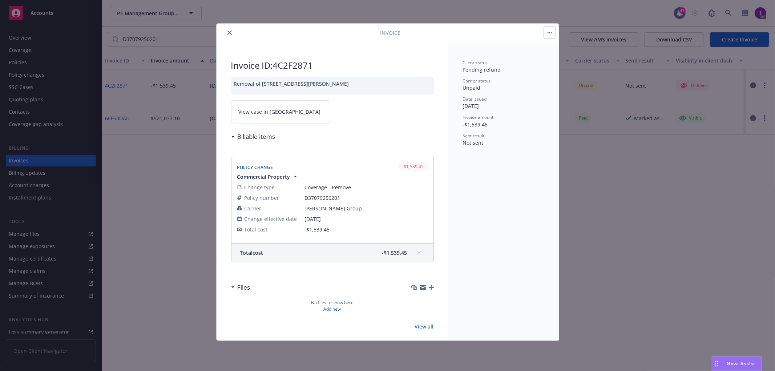
click at [252, 111] on span "View case in SSC" at bounding box center [280, 112] width 82 height 8
click at [230, 31] on icon "close" at bounding box center [229, 33] width 4 height 4
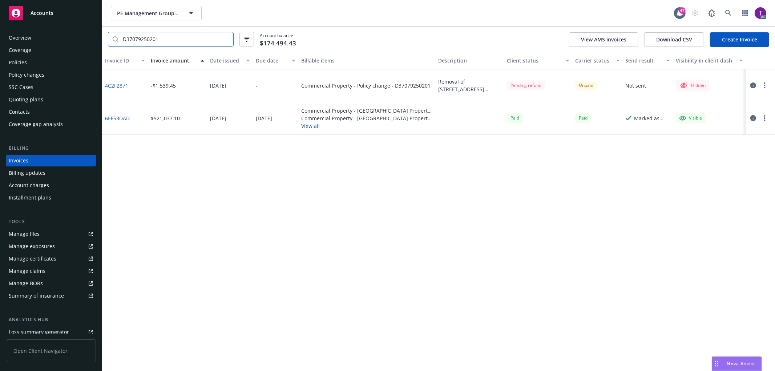
drag, startPoint x: 166, startPoint y: 37, endPoint x: 66, endPoint y: 27, distance: 100.1
click at [66, 27] on div "Accounts Overview Coverage Policies Policy changes SSC Cases Quoting plans Cont…" at bounding box center [387, 185] width 775 height 371
paste input "ESP300570108"
drag, startPoint x: 175, startPoint y: 88, endPoint x: 155, endPoint y: 85, distance: 20.1
click at [155, 85] on div "-$1,178.32" at bounding box center [177, 85] width 59 height 33
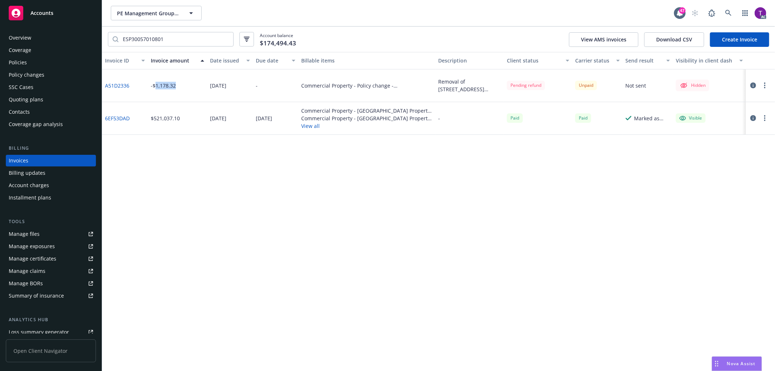
copy div "1,178.32"
drag, startPoint x: 133, startPoint y: 86, endPoint x: 106, endPoint y: 88, distance: 26.6
click at [106, 88] on div "A51D2336" at bounding box center [125, 85] width 46 height 33
copy link "A51D2336"
click at [752, 84] on icon "button" at bounding box center [753, 85] width 6 height 6
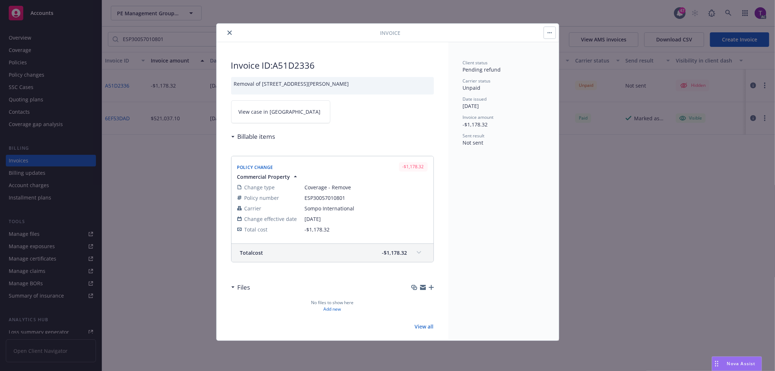
click at [268, 107] on link "View case in SSC" at bounding box center [280, 111] width 99 height 23
click at [228, 31] on icon "close" at bounding box center [229, 33] width 4 height 4
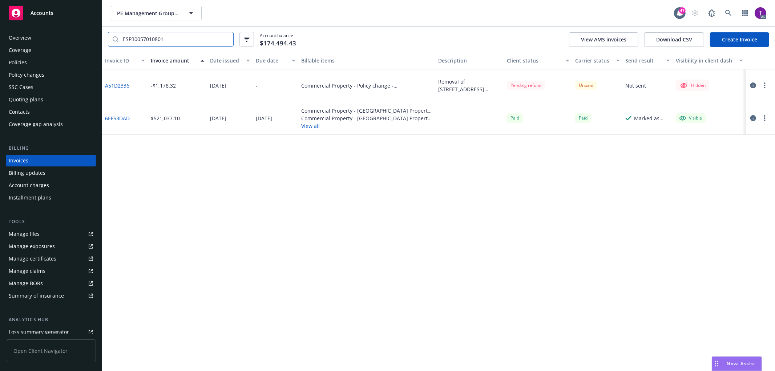
drag, startPoint x: 194, startPoint y: 36, endPoint x: 45, endPoint y: 20, distance: 150.2
click at [52, 22] on div "Accounts Overview Coverage Policies Policy changes SSC Cases Quoting plans Cont…" at bounding box center [387, 185] width 775 height 371
paste input "MCP017909"
drag, startPoint x: 176, startPoint y: 89, endPoint x: 155, endPoint y: 84, distance: 21.5
click at [155, 84] on div "-$827.50" at bounding box center [177, 85] width 59 height 33
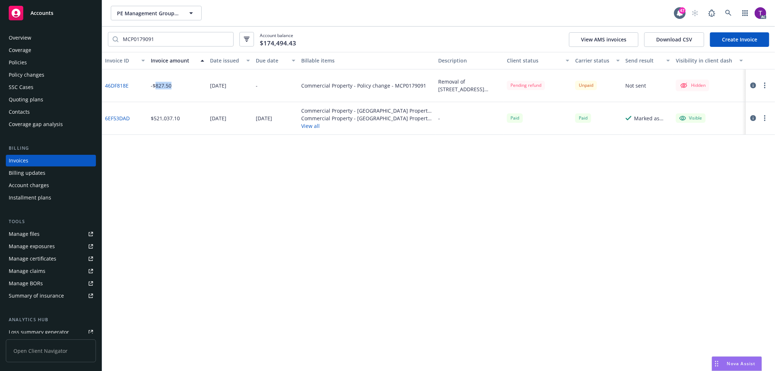
copy div "827.50"
drag, startPoint x: 131, startPoint y: 86, endPoint x: 104, endPoint y: 86, distance: 26.9
click at [104, 86] on div "46DF818E" at bounding box center [125, 85] width 46 height 33
copy link "46DF818E"
click at [753, 88] on button "button" at bounding box center [753, 85] width 9 height 9
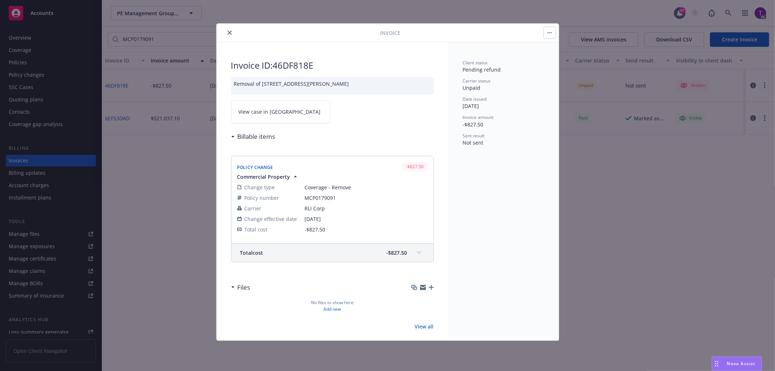
click at [282, 117] on link "View case in SSC" at bounding box center [280, 111] width 99 height 23
click at [228, 32] on icon "close" at bounding box center [229, 33] width 4 height 4
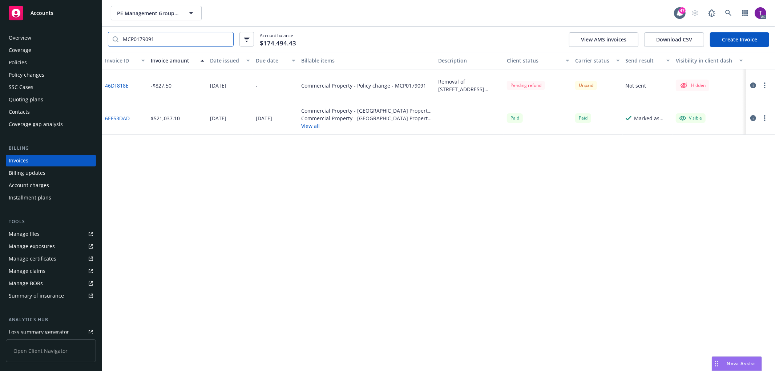
drag, startPoint x: 201, startPoint y: 36, endPoint x: 99, endPoint y: 31, distance: 101.9
click at [99, 31] on div "Accounts Overview Coverage Policies Policy changes SSC Cases Quoting plans Cont…" at bounding box center [387, 185] width 775 height 371
paste input "KLV5XPR002695"
type input "MKLV5XPR002695"
drag, startPoint x: 132, startPoint y: 89, endPoint x: 104, endPoint y: 82, distance: 28.7
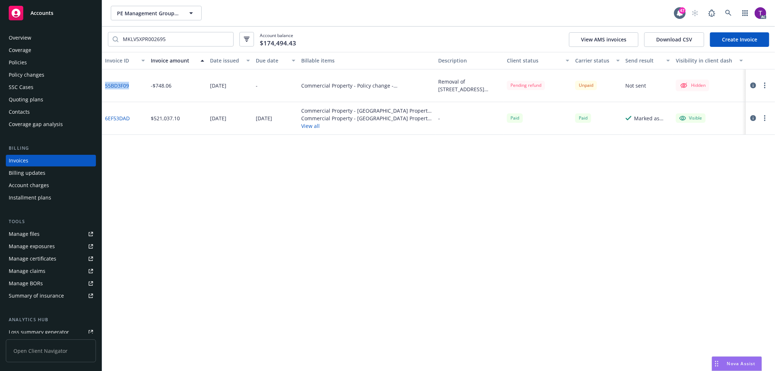
click at [104, 82] on div "55BD3F09" at bounding box center [125, 85] width 46 height 33
drag, startPoint x: 172, startPoint y: 88, endPoint x: 156, endPoint y: 86, distance: 16.9
click at [156, 86] on div "-$748.06" at bounding box center [177, 85] width 59 height 33
click at [755, 82] on button "button" at bounding box center [753, 85] width 9 height 9
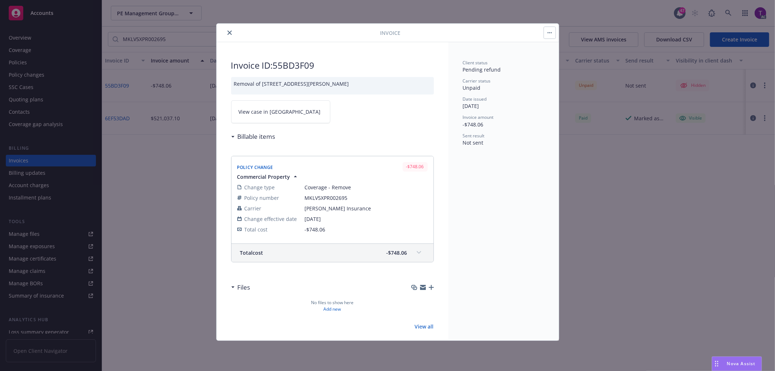
click at [266, 114] on span "View case in SSC" at bounding box center [280, 112] width 82 height 8
click at [227, 31] on icon "close" at bounding box center [229, 33] width 4 height 4
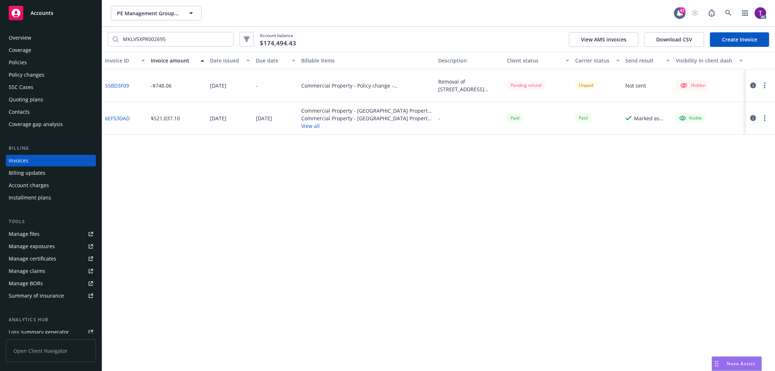
click at [20, 33] on div "Overview" at bounding box center [20, 38] width 23 height 12
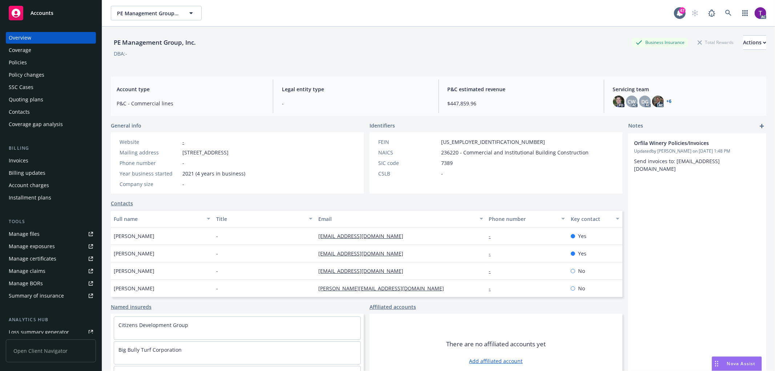
drag, startPoint x: 322, startPoint y: 153, endPoint x: 172, endPoint y: 147, distance: 149.4
click at [172, 147] on div "Website - Mailing address 18029 Calle Ambiente Ste 500, Rancho Santa Fe, CA, 92…" at bounding box center [183, 163] width 132 height 50
drag, startPoint x: 198, startPoint y: 43, endPoint x: 112, endPoint y: 41, distance: 86.5
click at [112, 41] on div "PE Management Group, Inc." at bounding box center [155, 42] width 88 height 9
